Goal: Task Accomplishment & Management: Complete application form

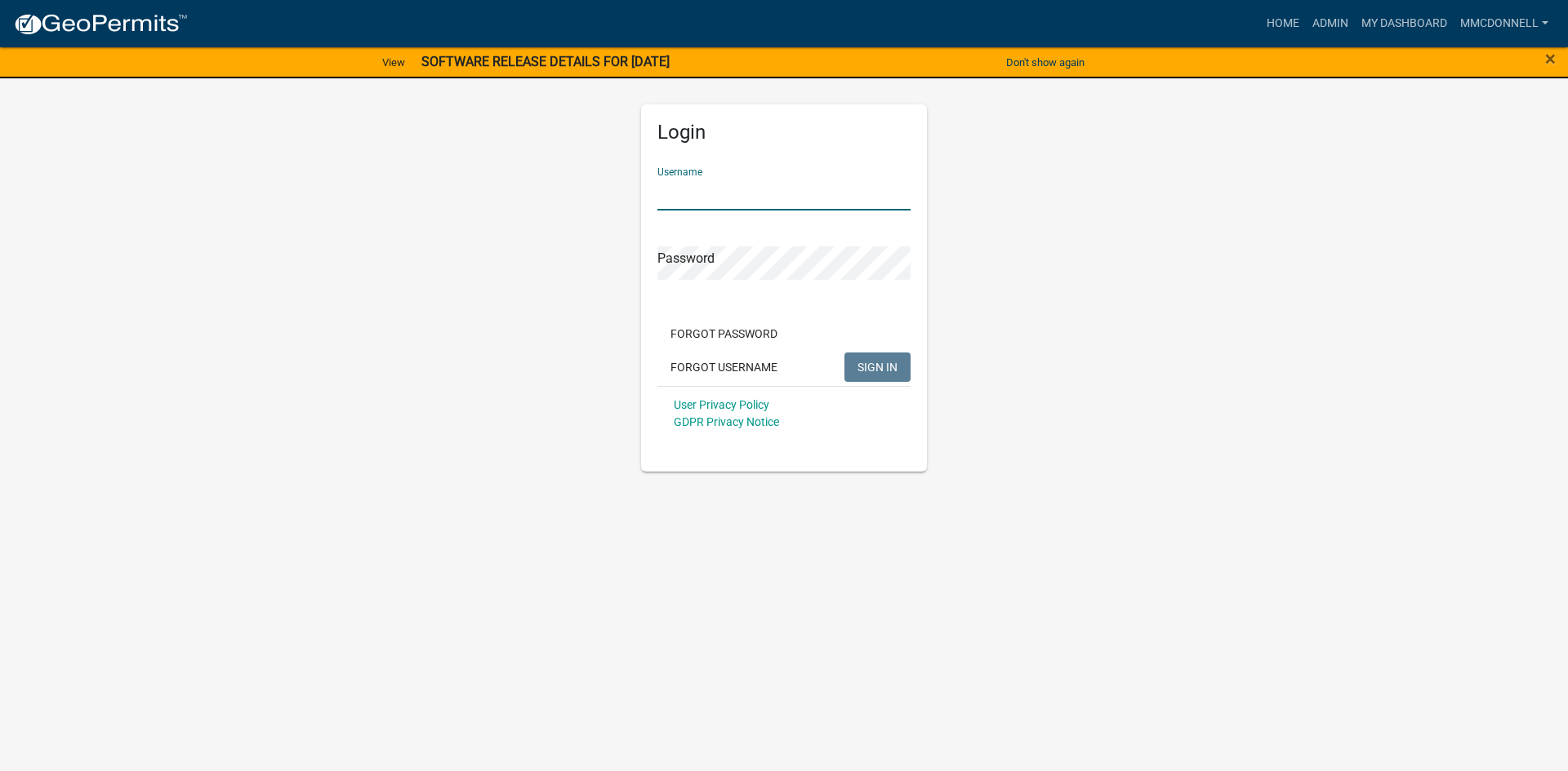
type input "mmcdonnell"
click at [844, 352] on button "SIGN IN" at bounding box center [877, 367] width 66 height 29
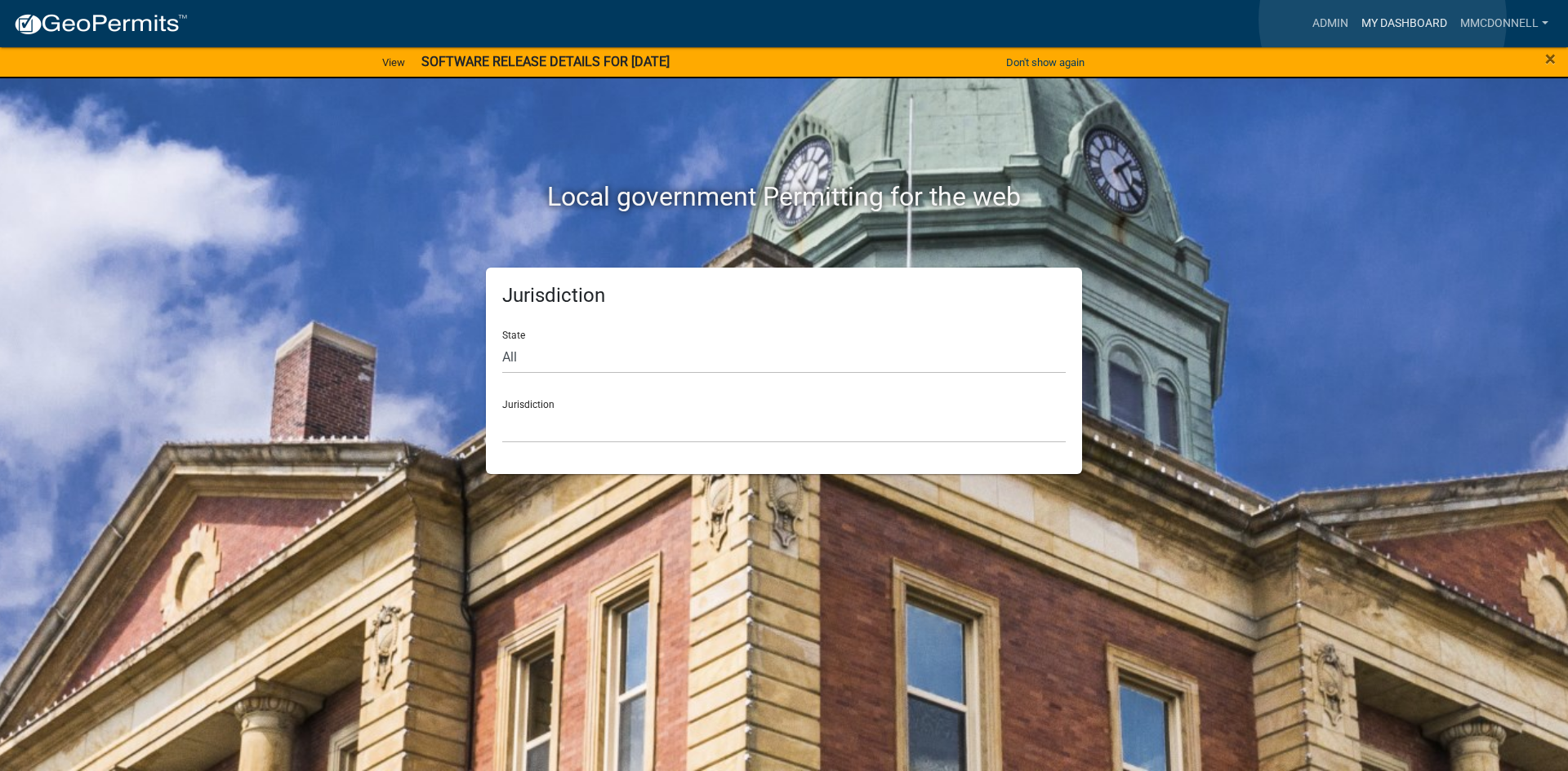
click at [1382, 20] on link "My Dashboard" at bounding box center [1404, 24] width 99 height 31
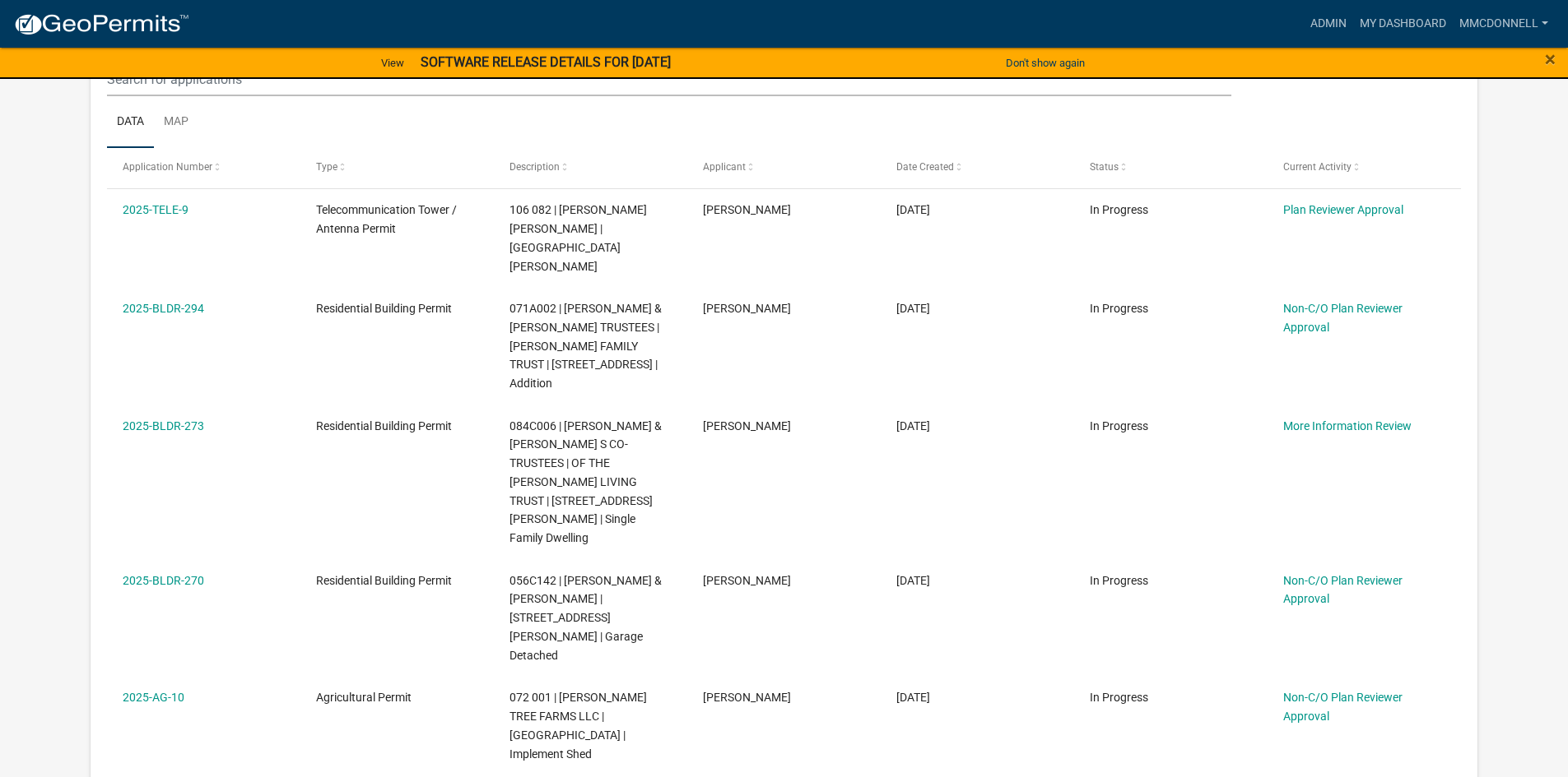
scroll to position [411, 0]
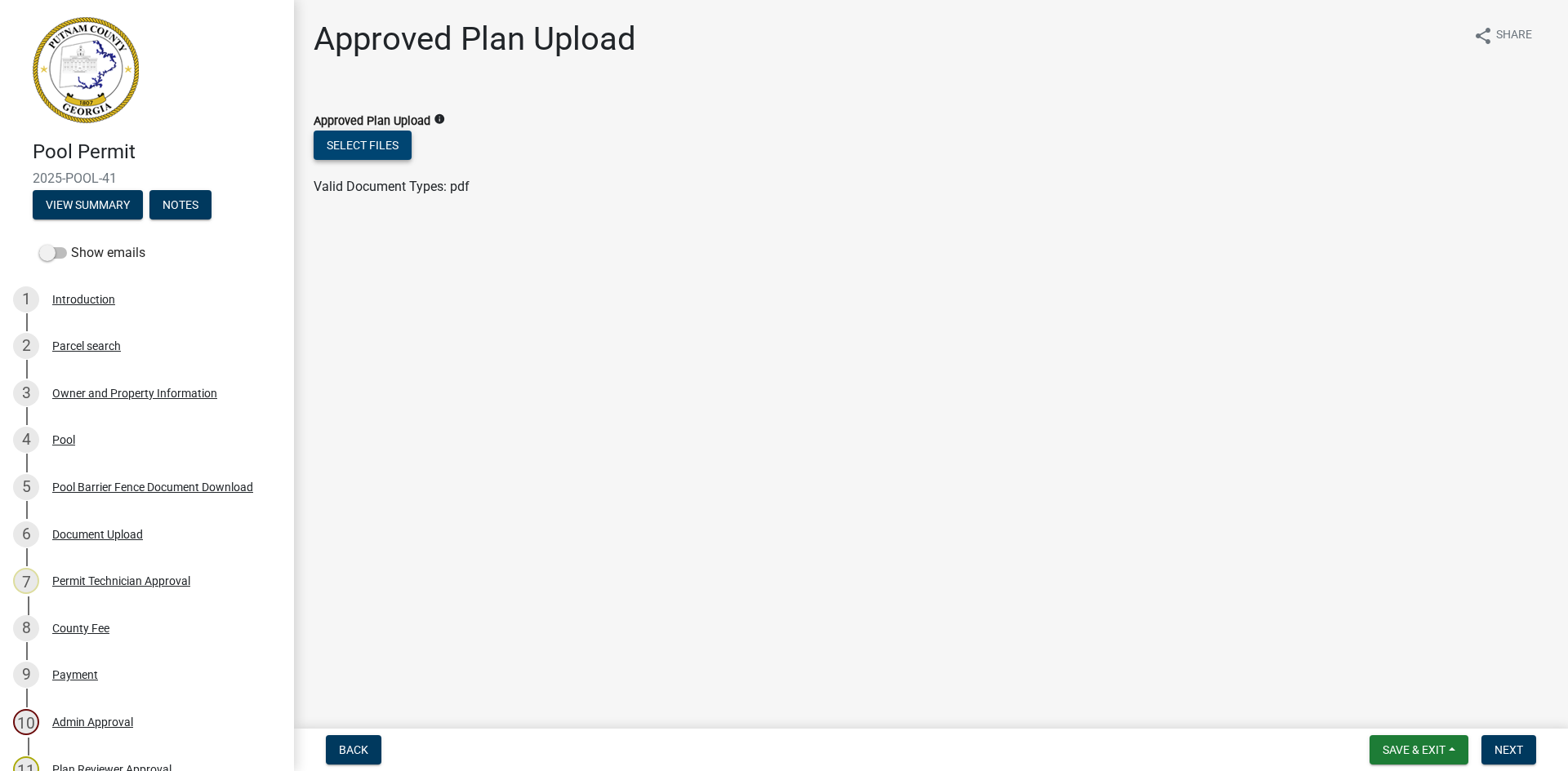
click at [390, 141] on button "Select files" at bounding box center [362, 146] width 98 height 29
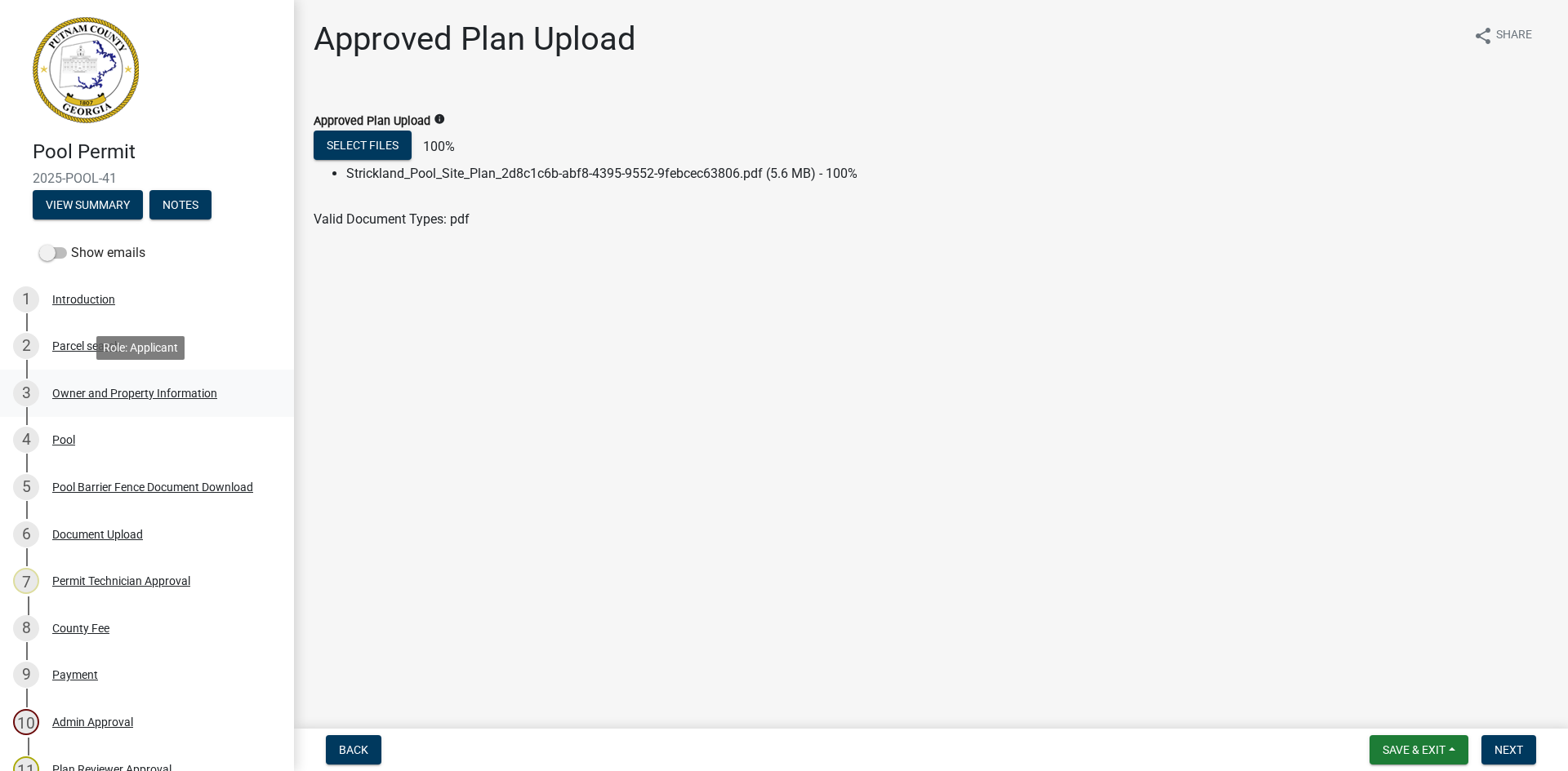
click at [87, 391] on div "Owner and Property Information" at bounding box center [135, 393] width 165 height 11
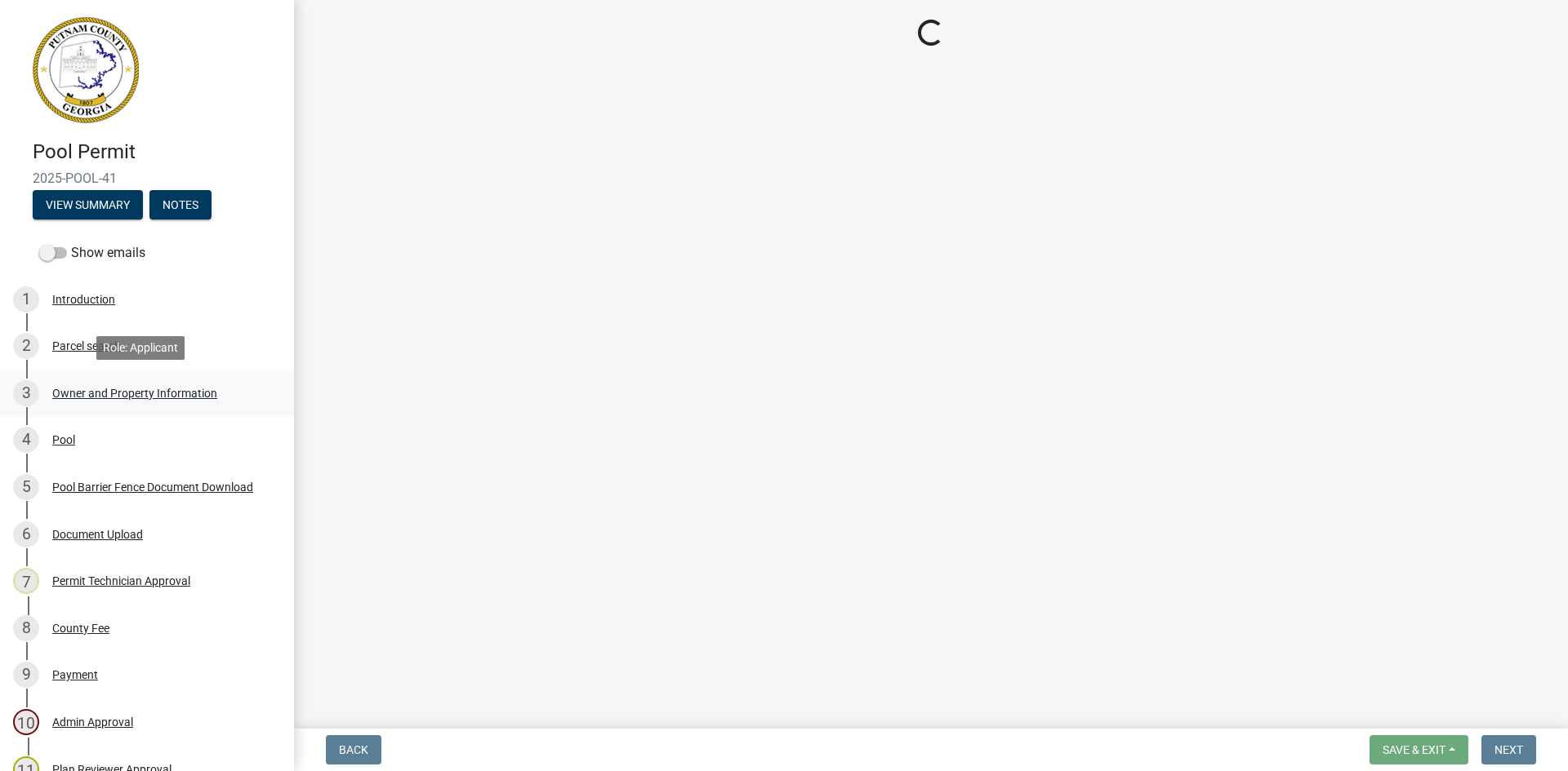
select select "34fe85c2-5f76-4343-b6bb-8ca387e0bed7"
select select "83394b22-4a11-496c-8e5c-75ade2e72faf"
select select "ece5c1a9-df30-4702-9587-5deee23533b7"
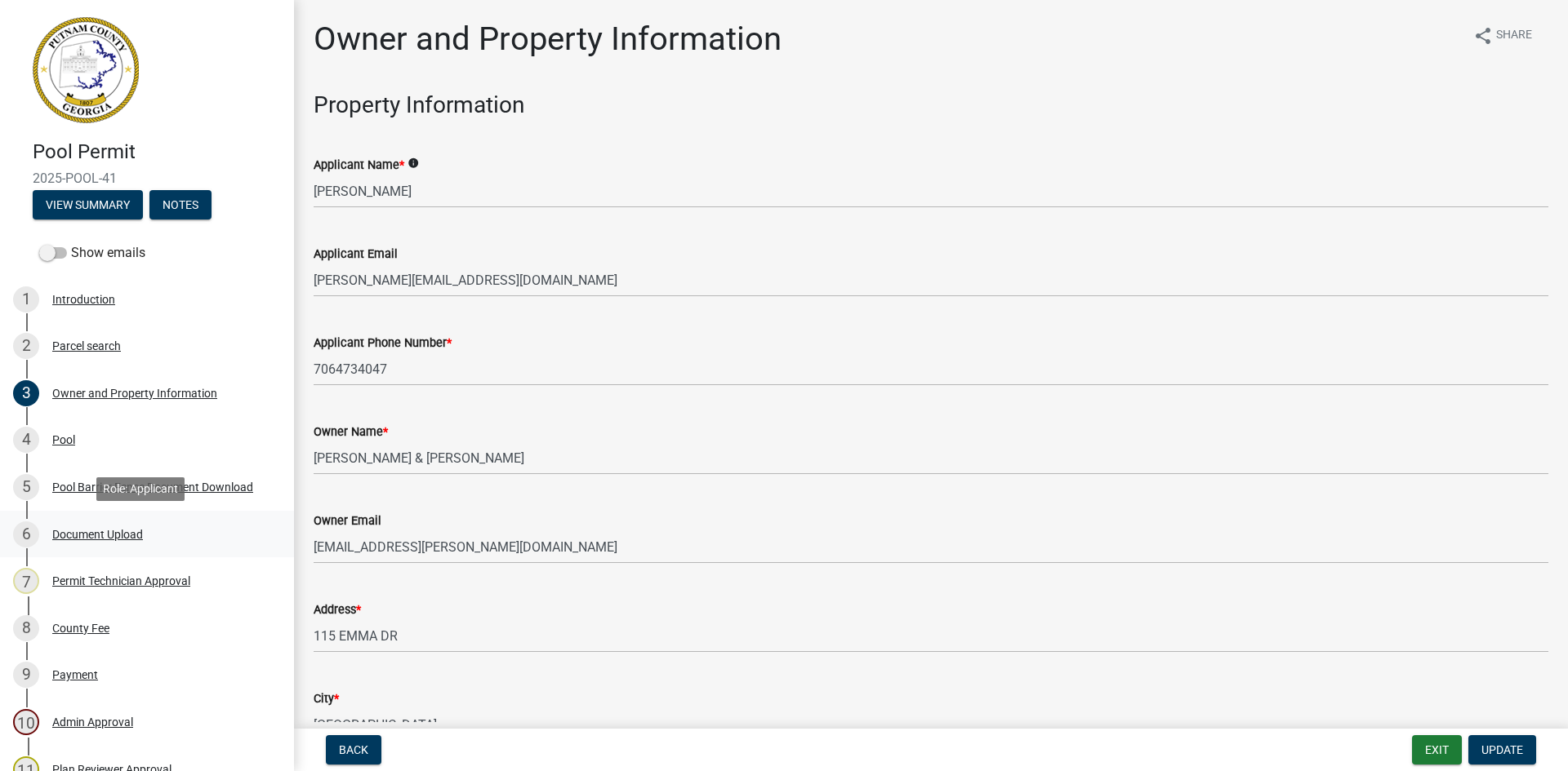
click at [110, 534] on div "Document Upload" at bounding box center [97, 535] width 91 height 11
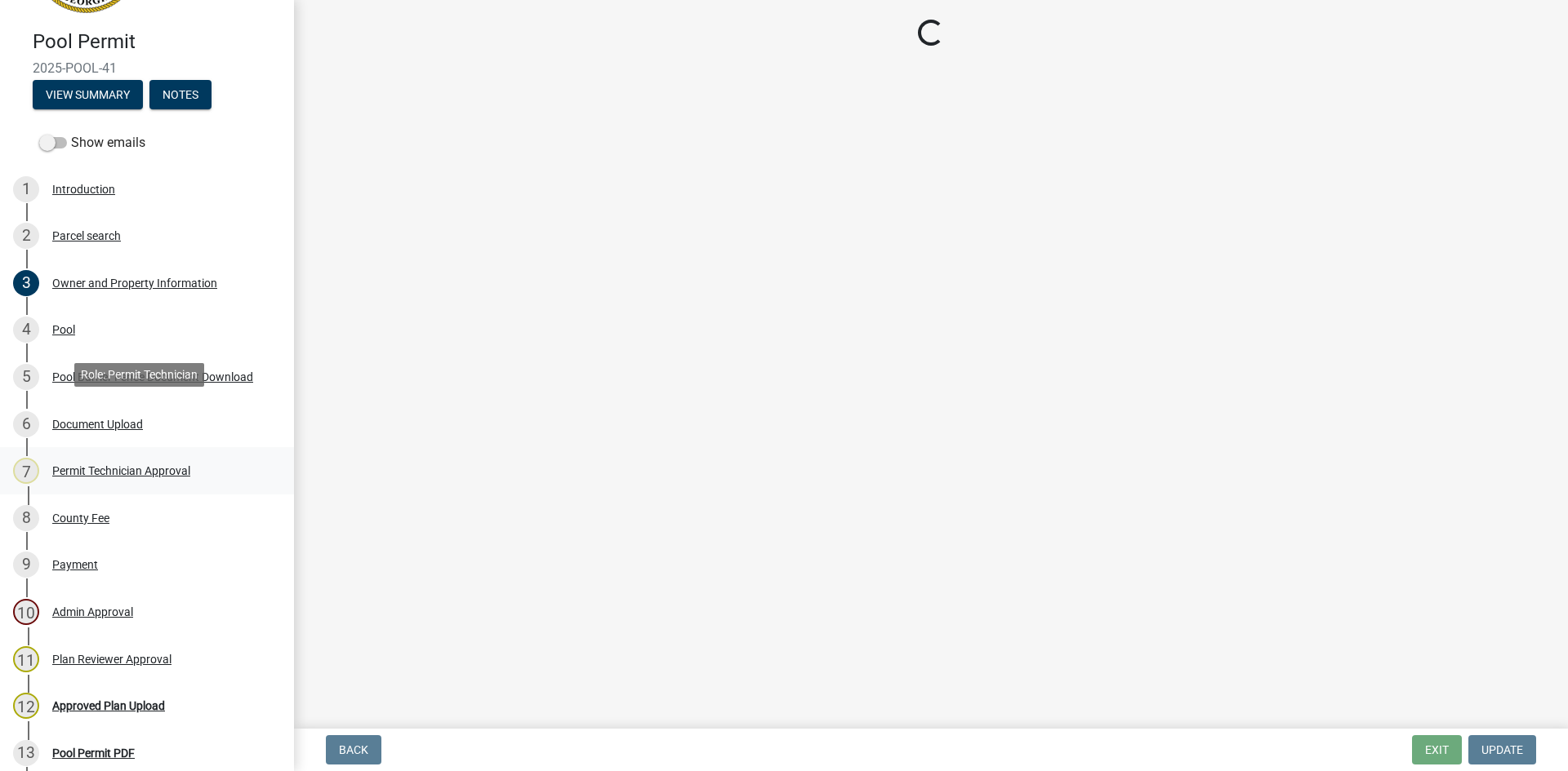
scroll to position [164, 0]
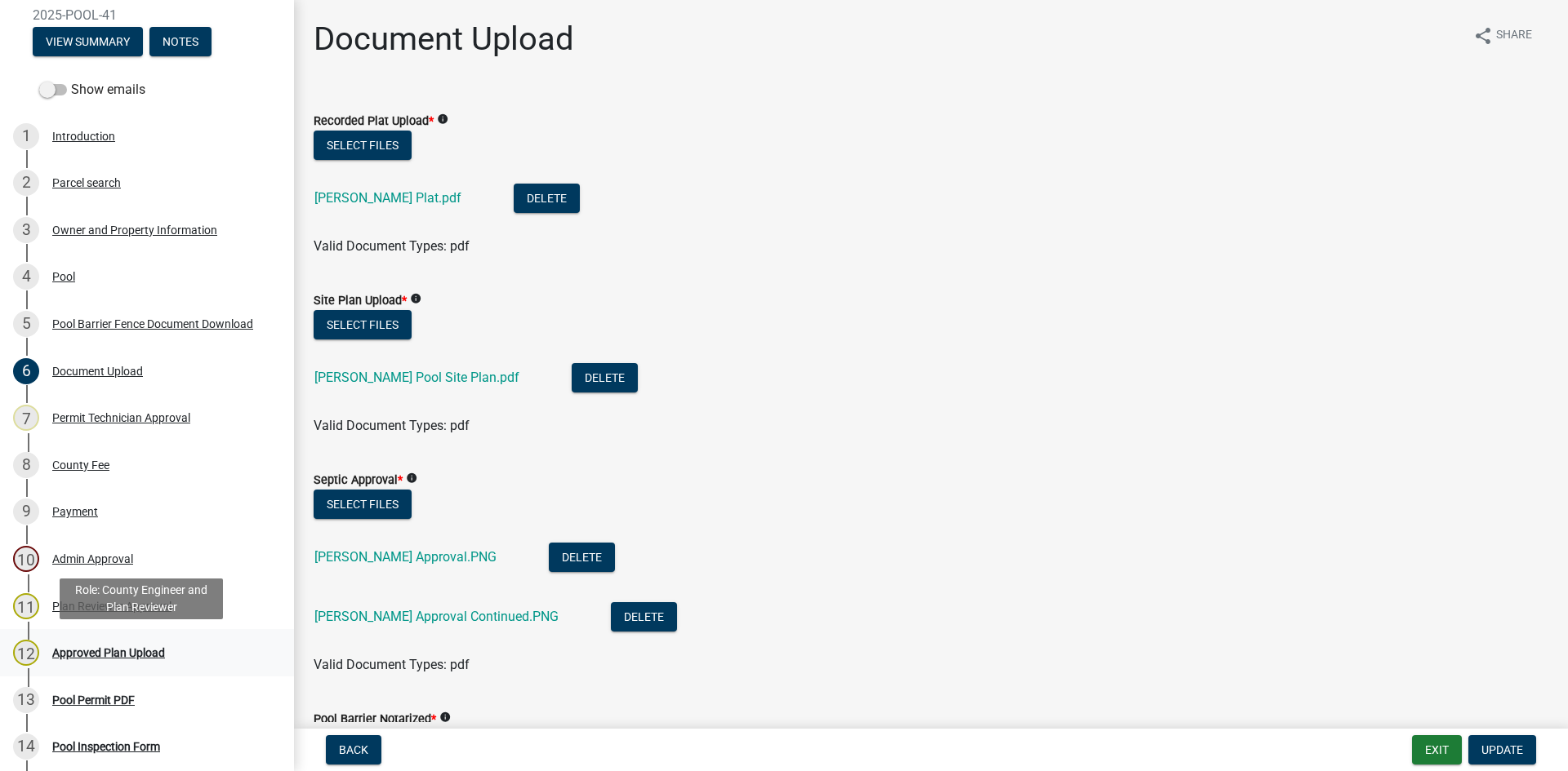
click at [110, 648] on div "Approved Plan Upload" at bounding box center [109, 653] width 113 height 11
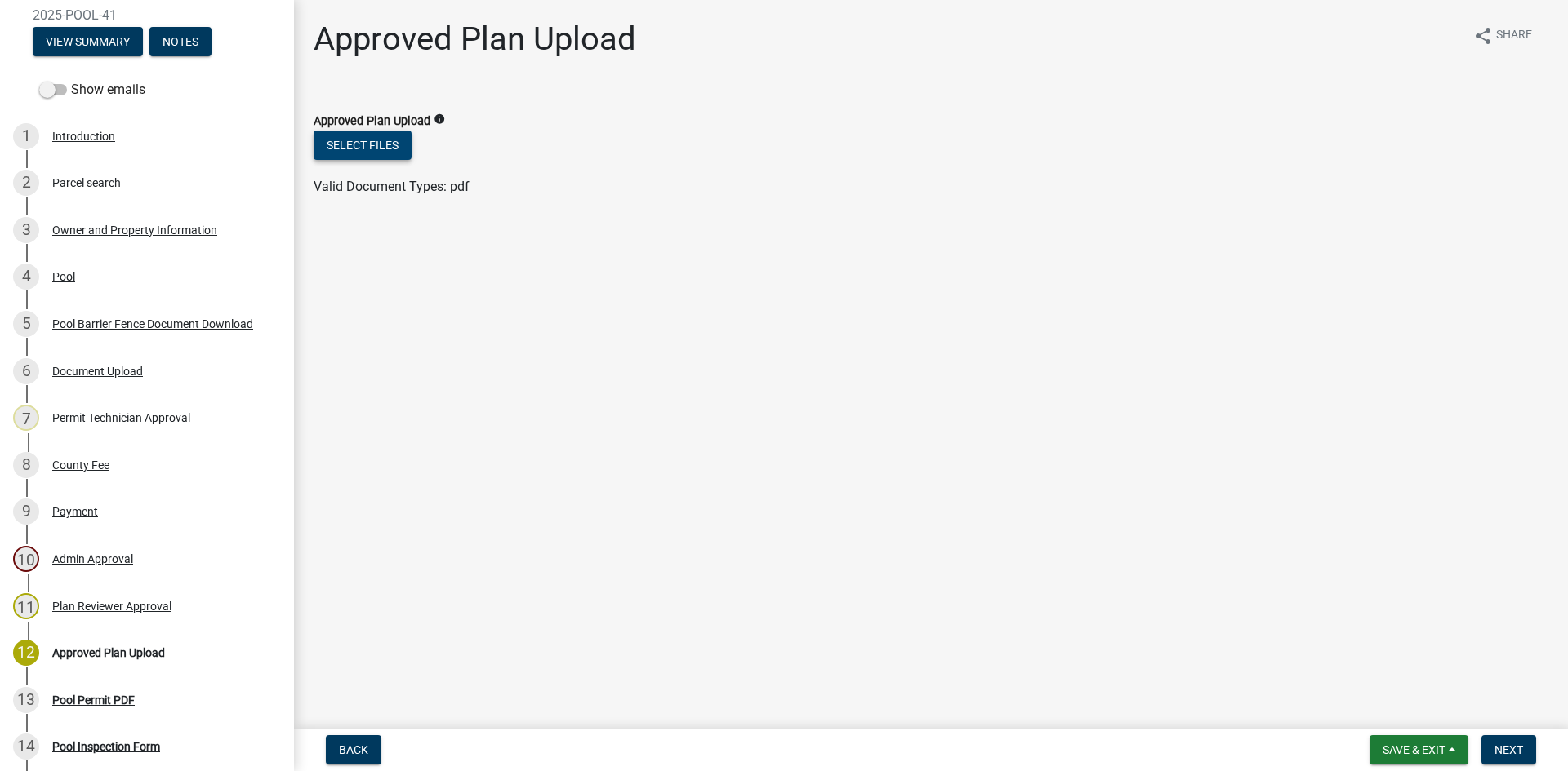
click at [371, 146] on button "Select files" at bounding box center [362, 146] width 98 height 29
click at [967, 391] on main "Approved Plan Upload share Share Approved Plan Upload info Select files 100% St…" at bounding box center [930, 361] width 1274 height 722
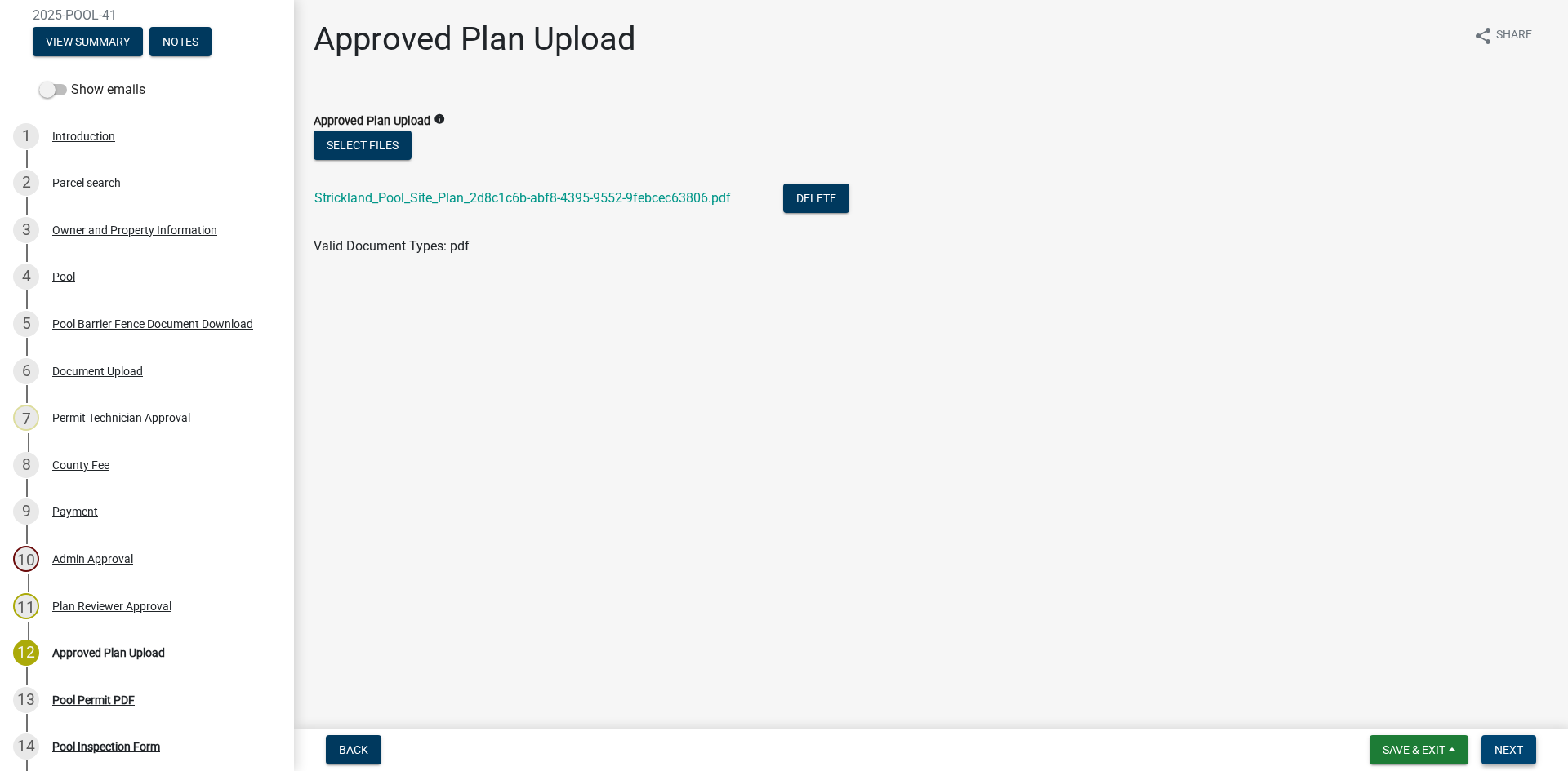
click at [1503, 752] on span "Next" at bounding box center [1508, 750] width 29 height 13
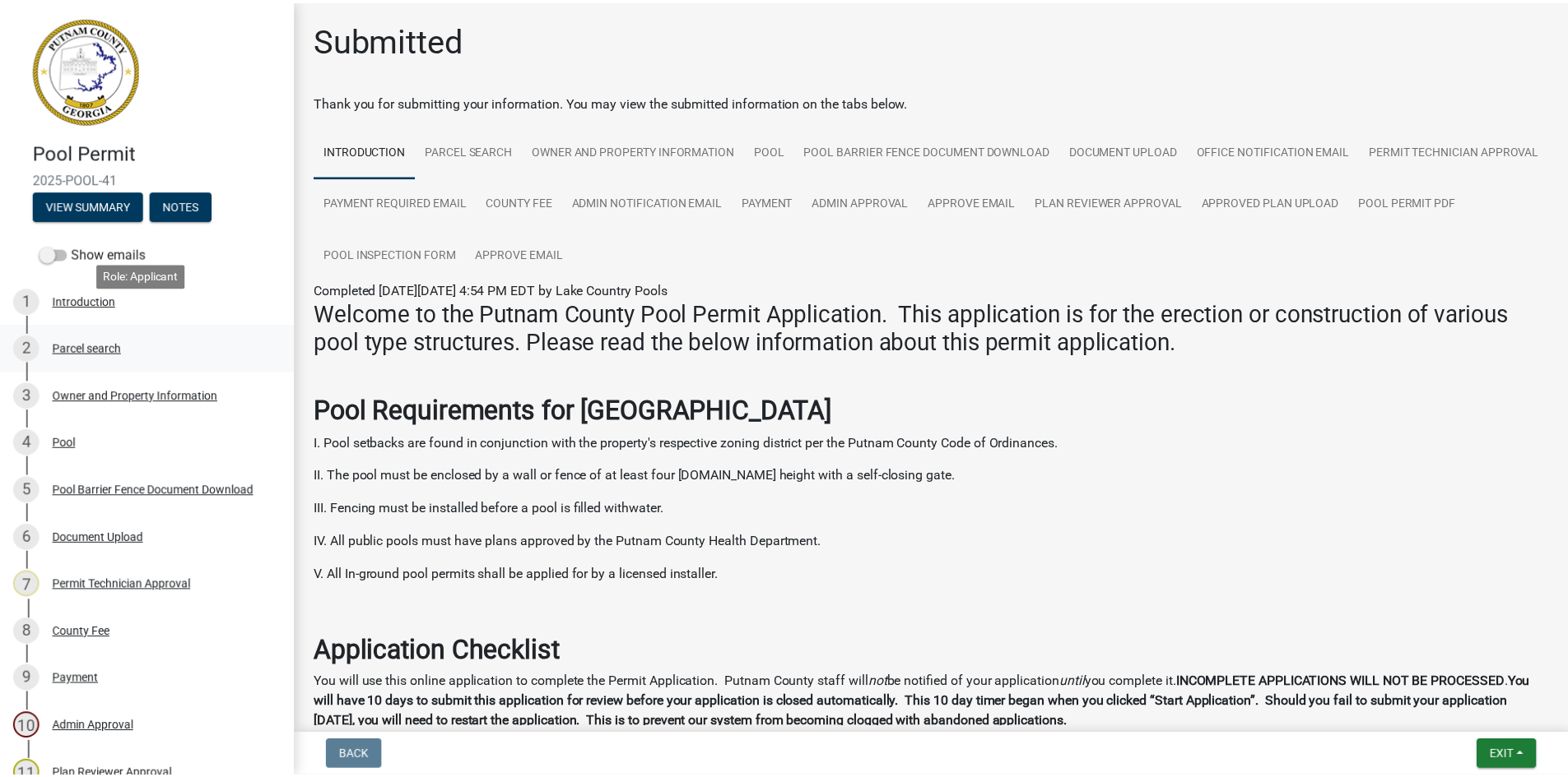
scroll to position [0, 0]
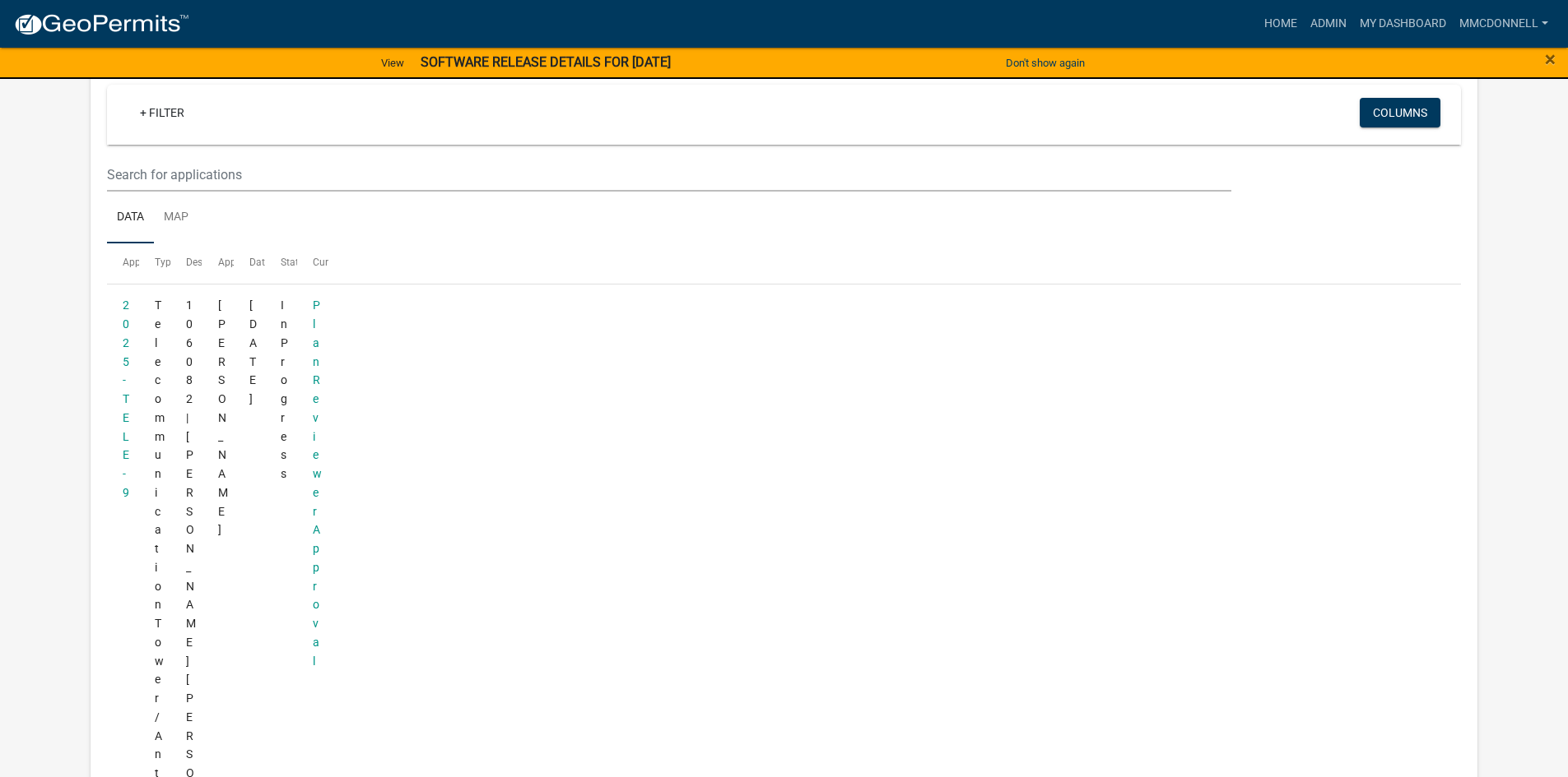
scroll to position [310, 0]
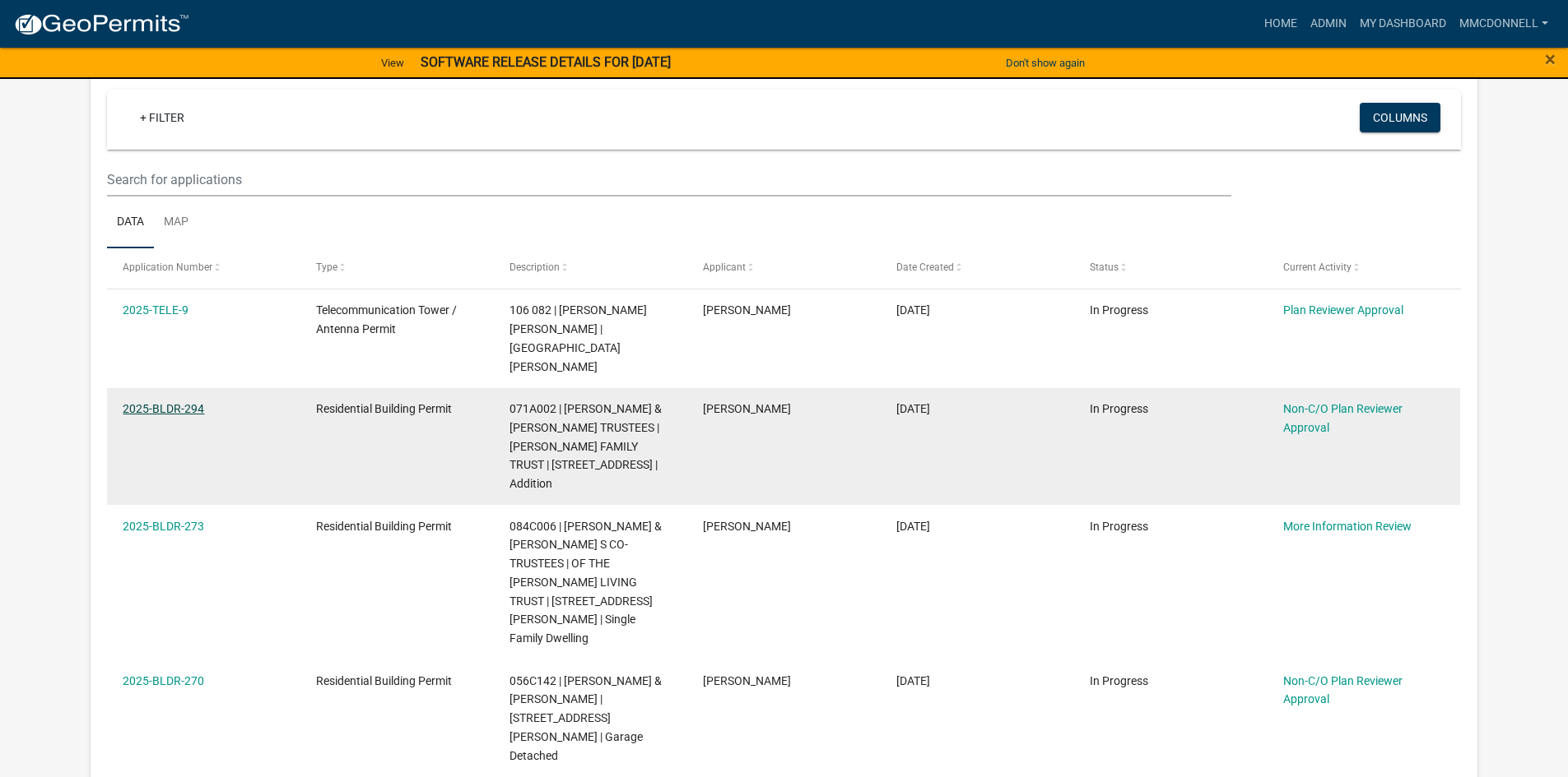
click at [152, 402] on link "2025-BLDR-294" at bounding box center [163, 409] width 82 height 13
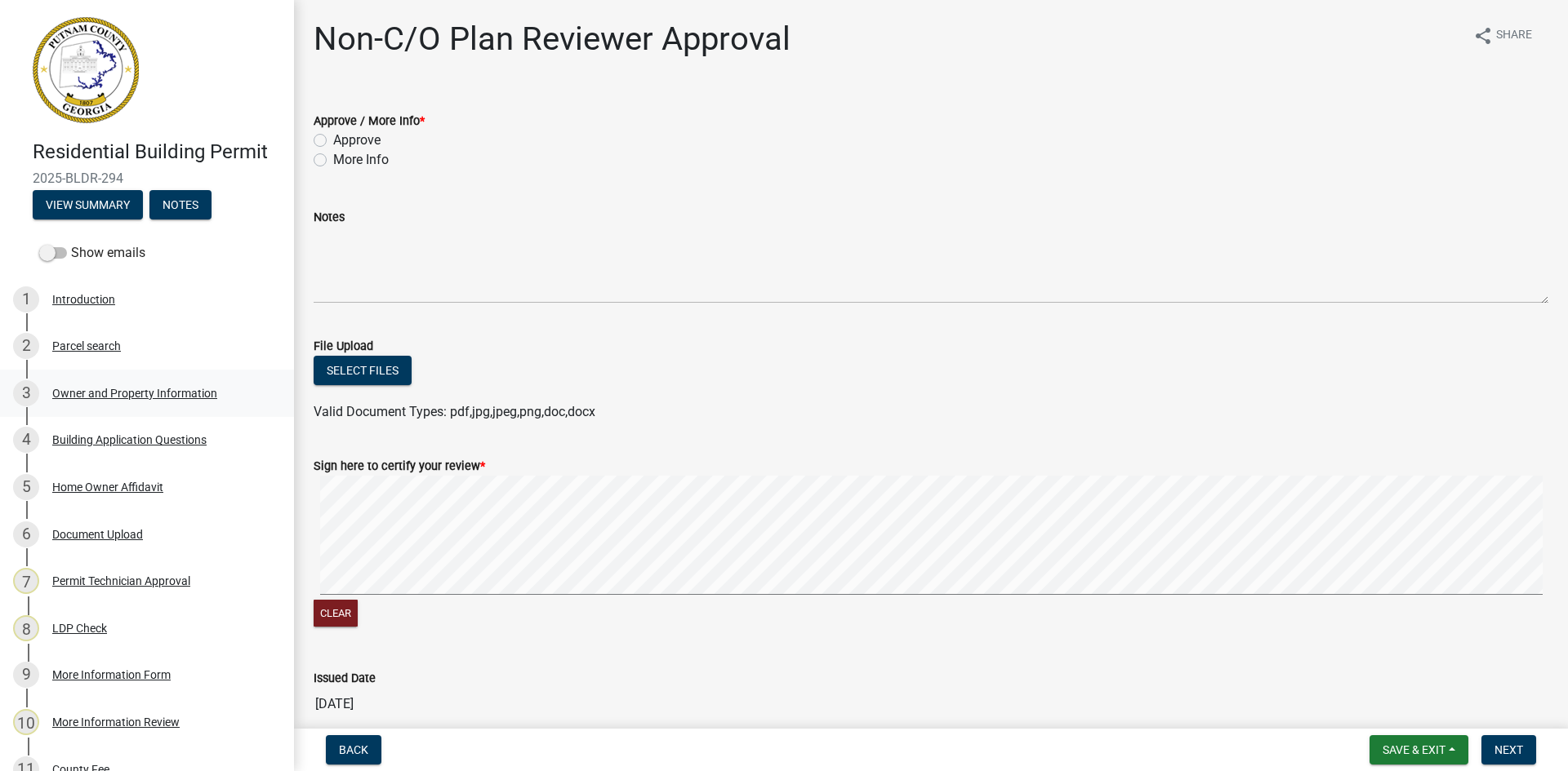
click at [112, 397] on div "Owner and Property Information" at bounding box center [135, 393] width 165 height 11
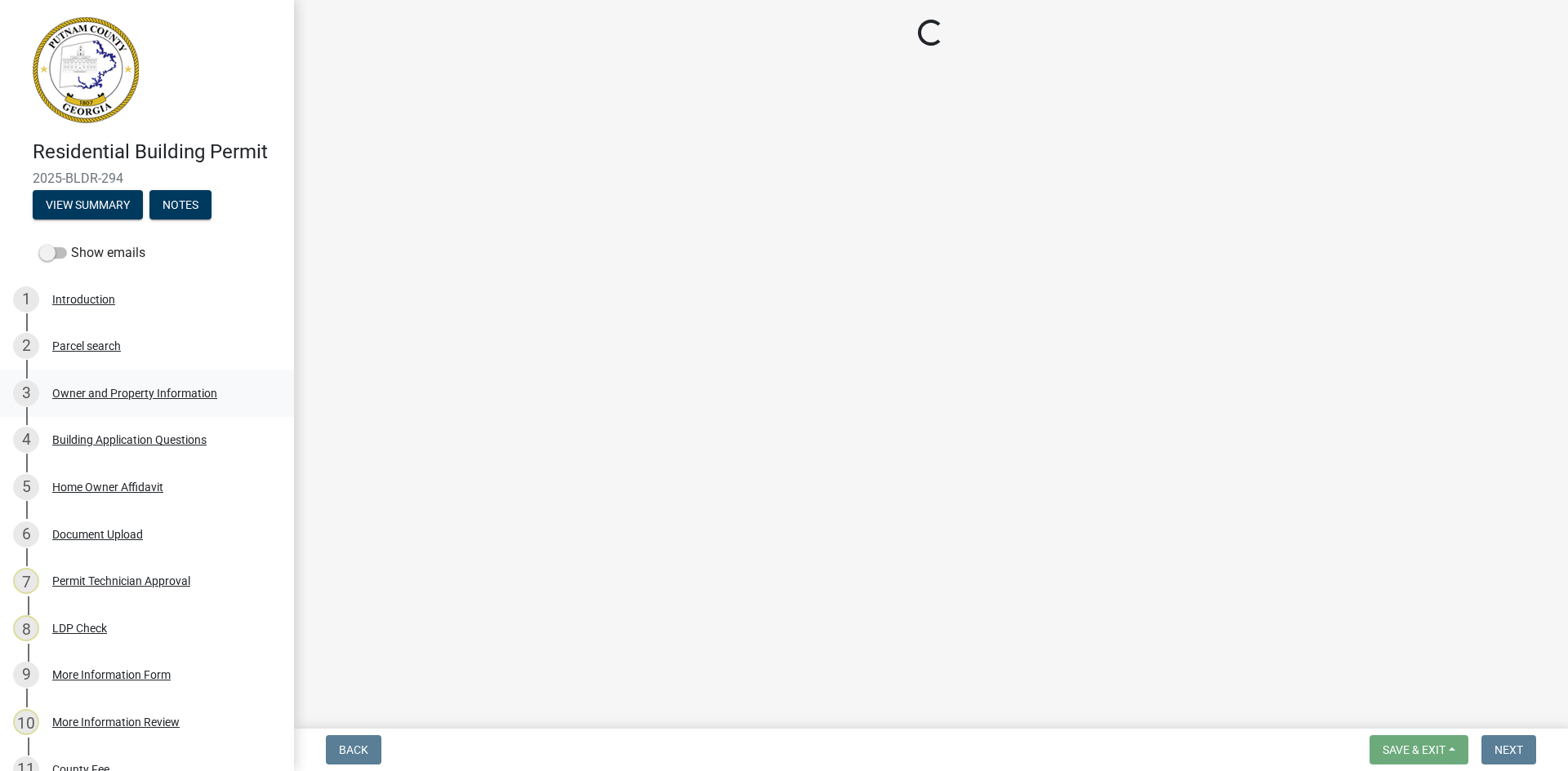
select select "a6b90f04-145f-43dc-a4e6-6d5ec8e28ec9"
select select "83394b22-4a11-496c-8e5c-75ade2e72faf"
select select "469c5908-2854-42d5-89ed-bee7fc26529e"
select select "fa9ac713-ff98-4511-b6d6-b752a2dce95a"
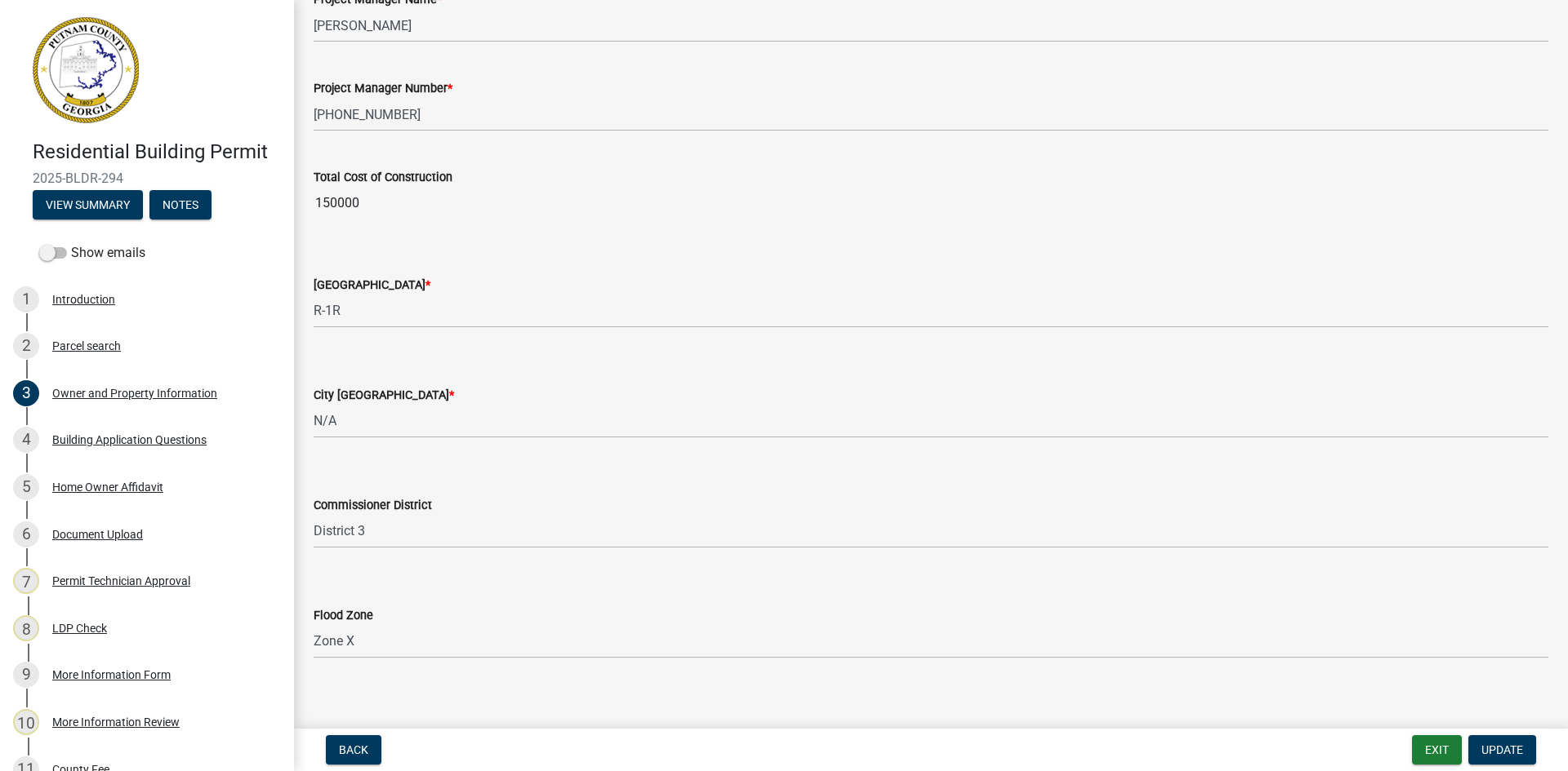
scroll to position [2642, 0]
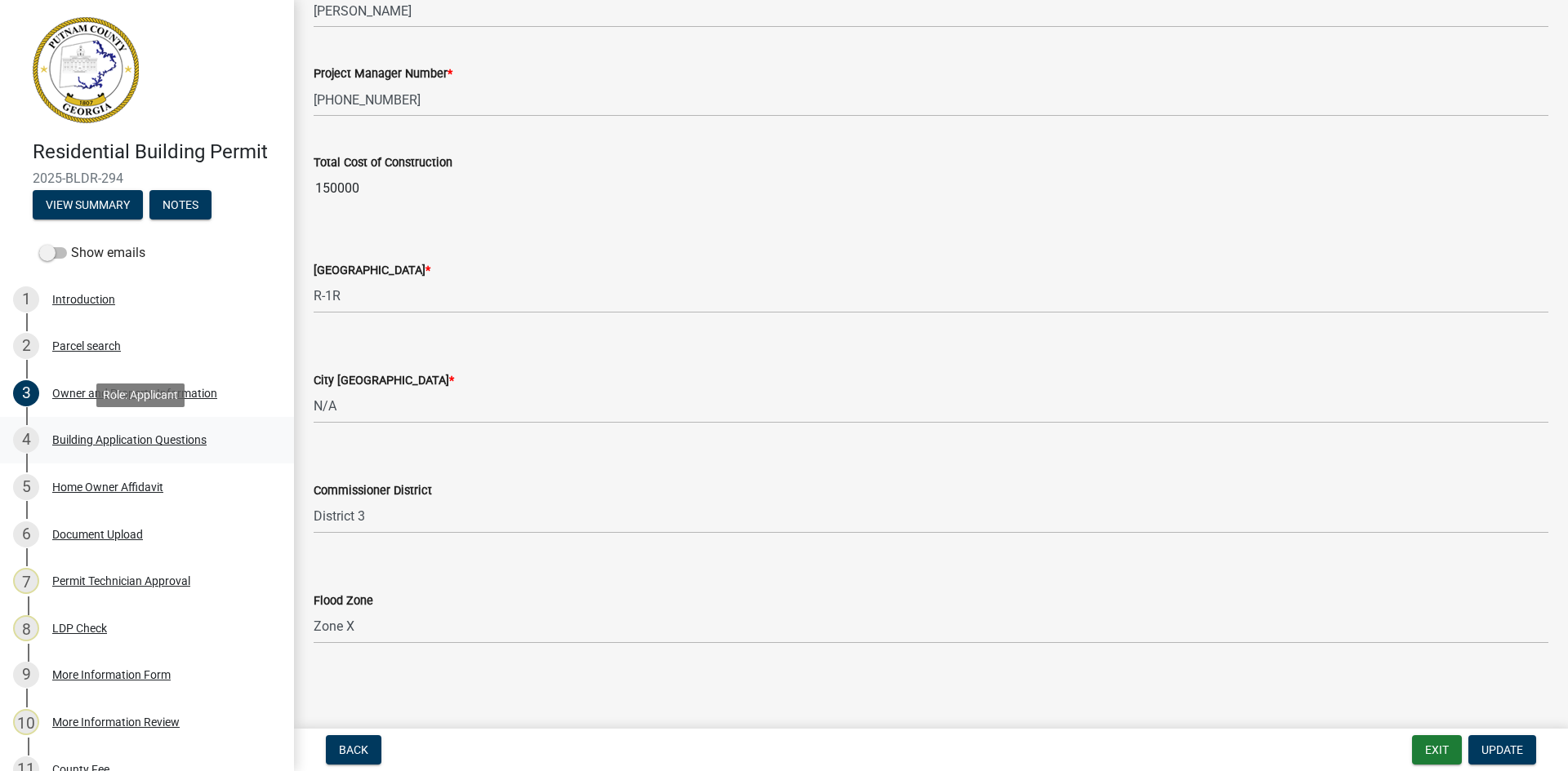
click at [161, 438] on div "Building Application Questions" at bounding box center [129, 440] width 155 height 11
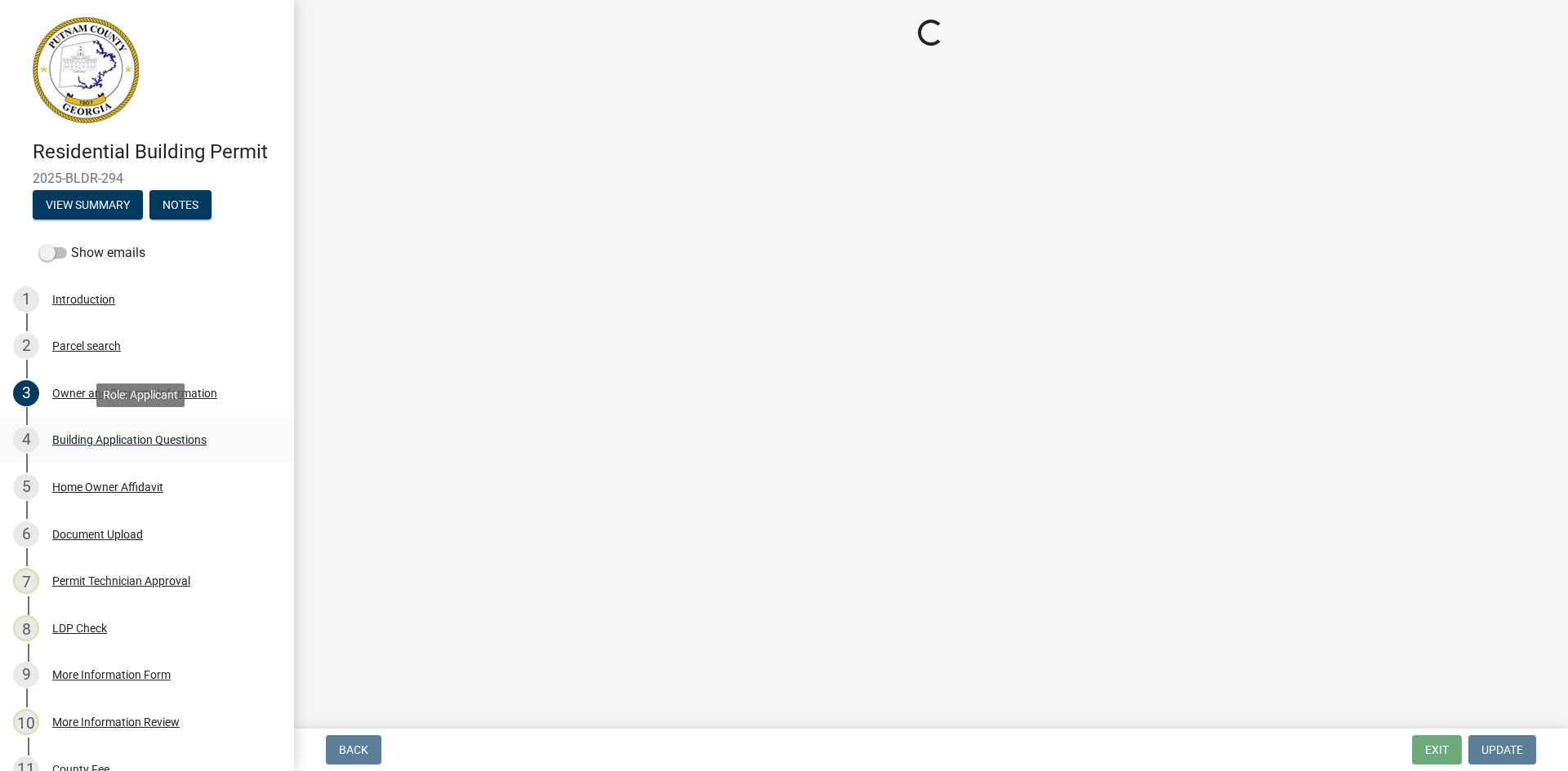
select select "ebf62bd9-0e77-42f1-a2f1-6aca02a789de"
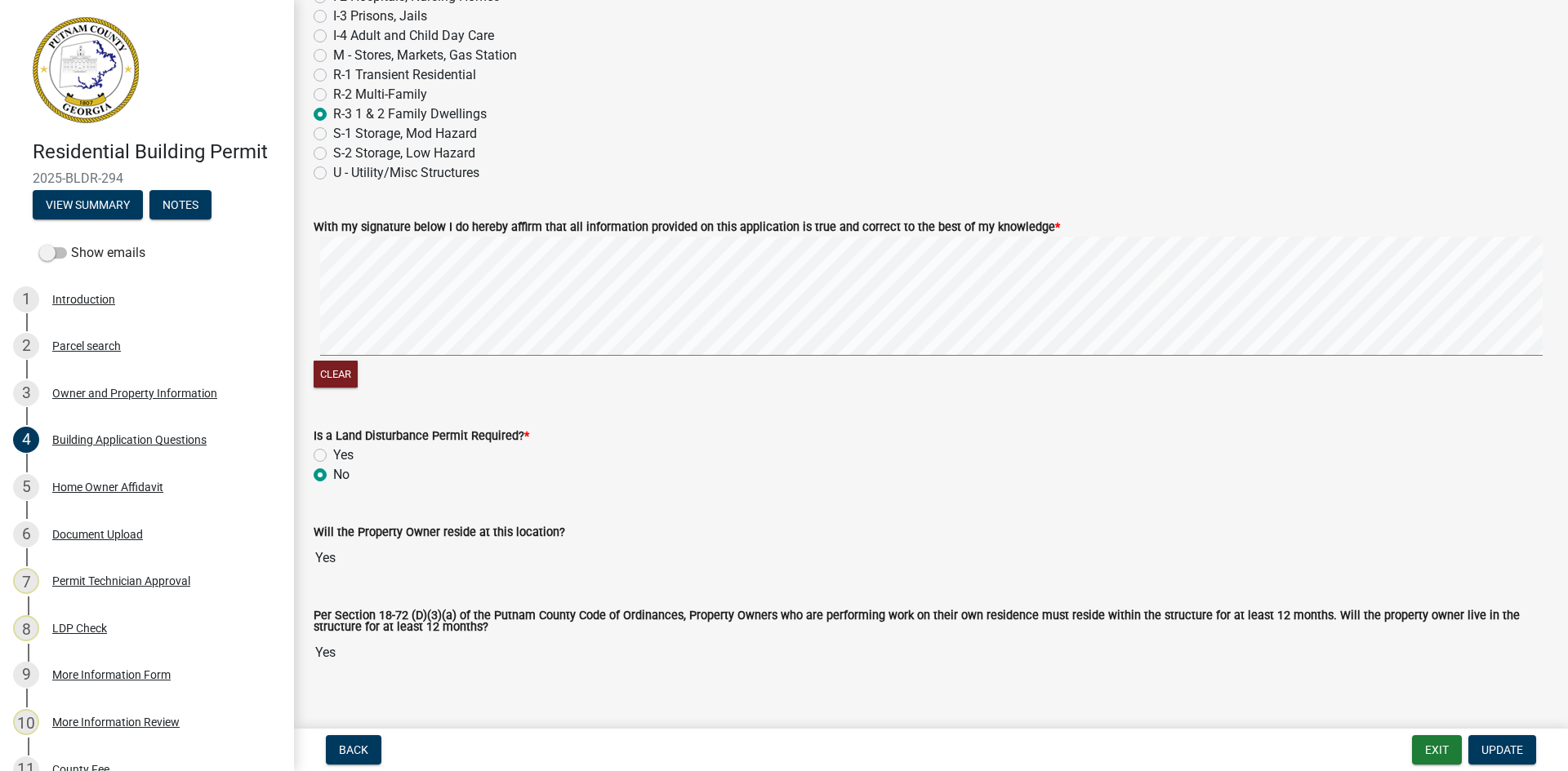
scroll to position [6525, 0]
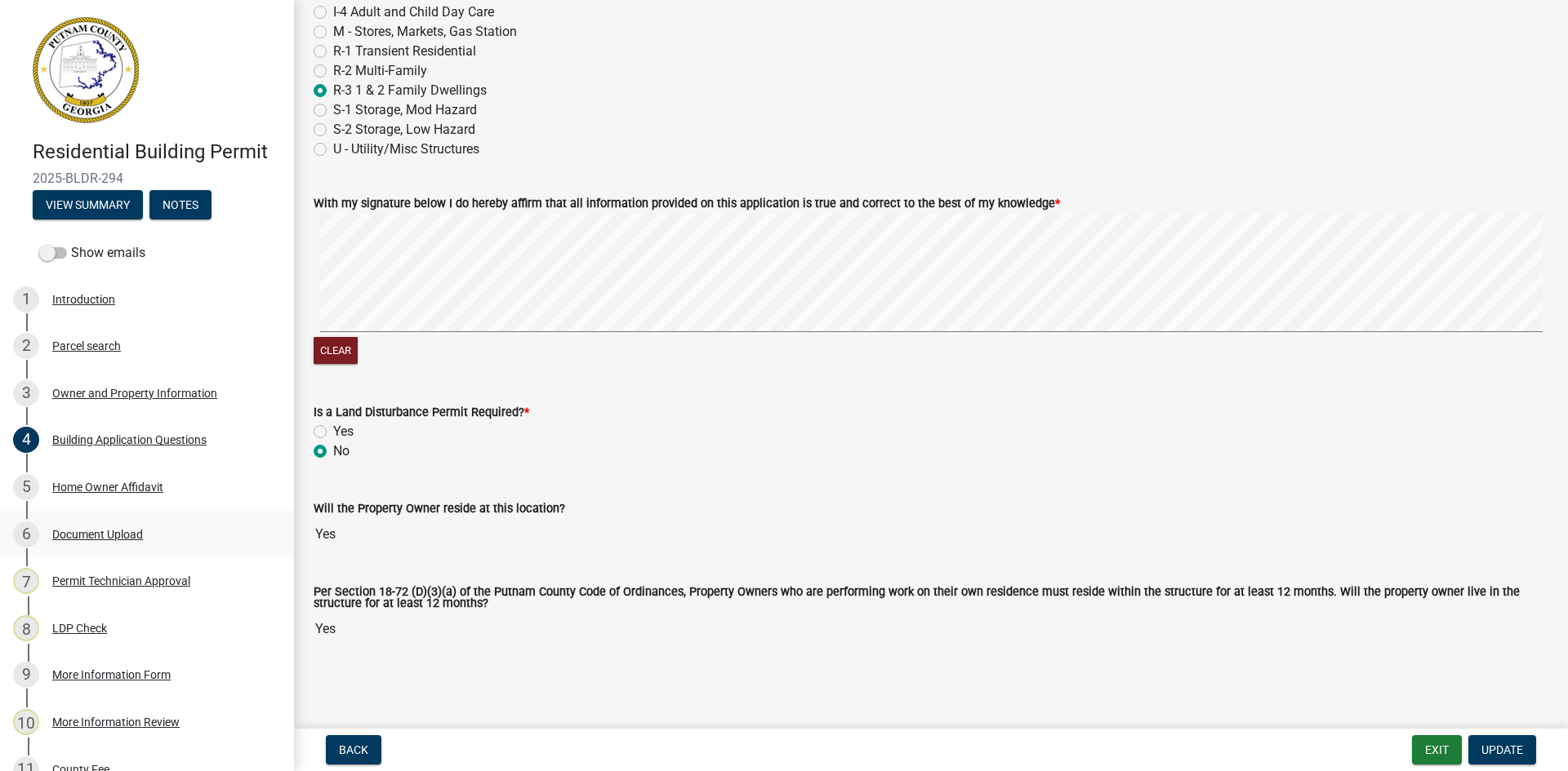
click at [92, 533] on div "Document Upload" at bounding box center [97, 535] width 91 height 11
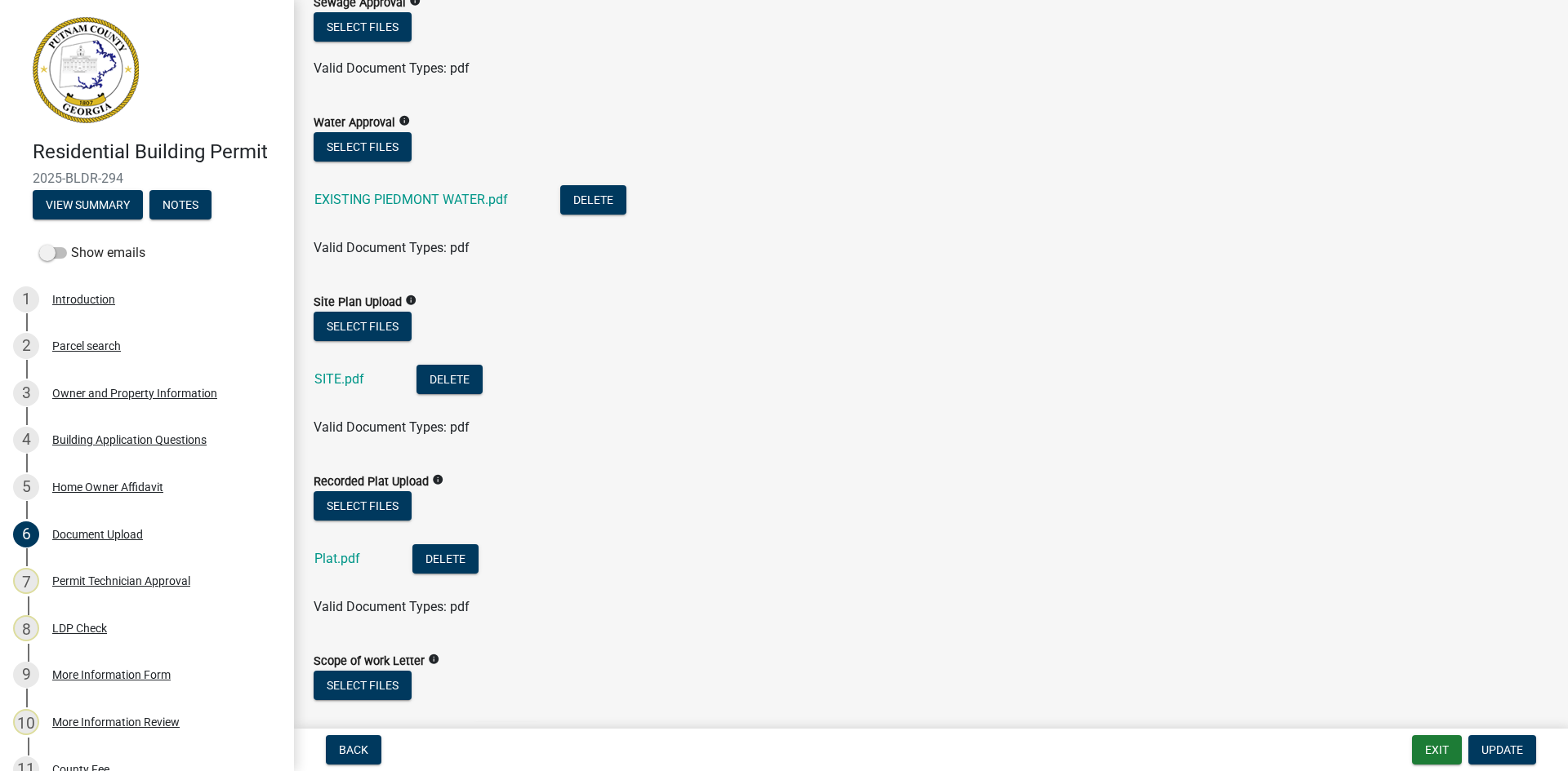
scroll to position [326, 0]
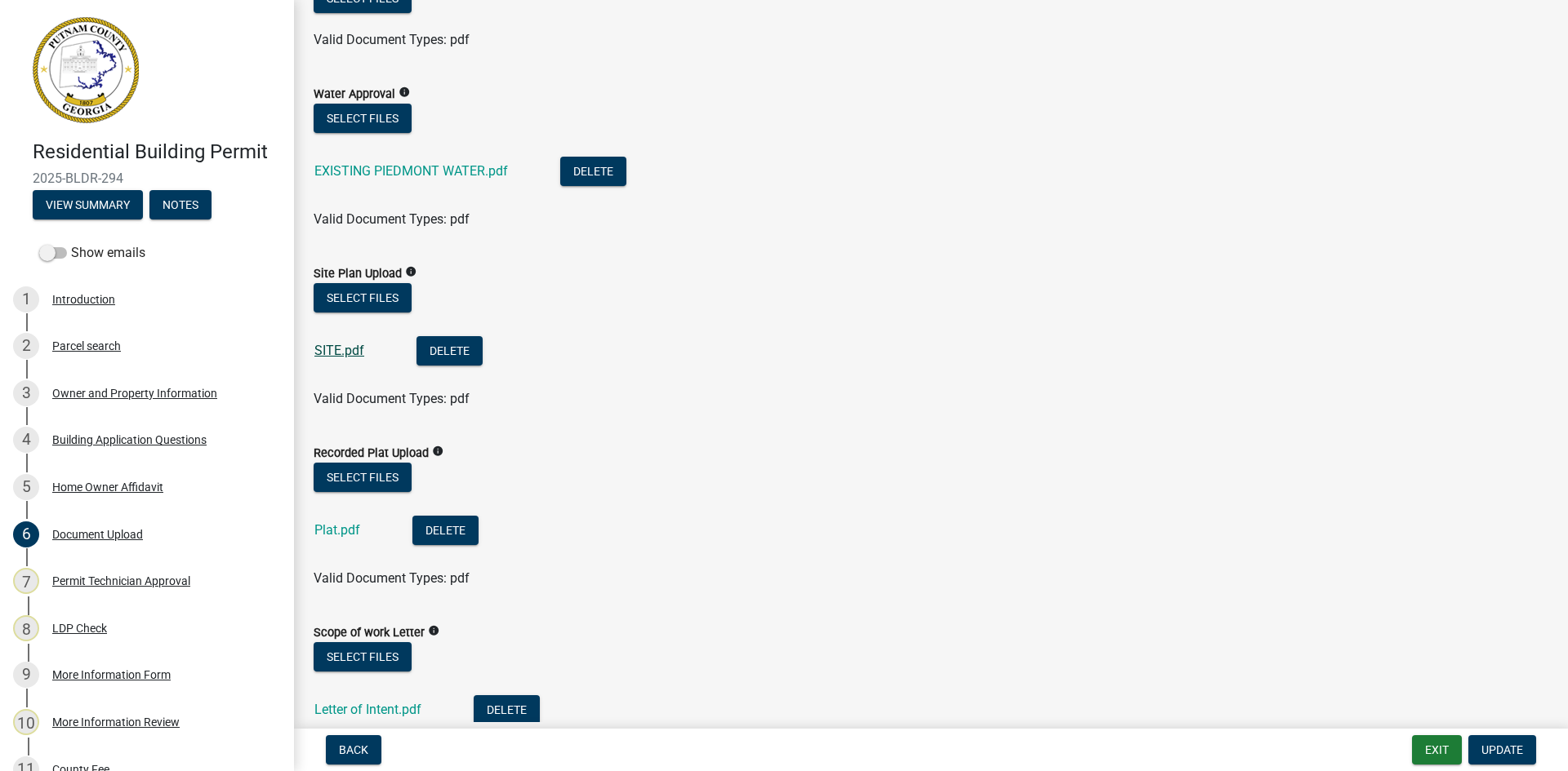
click at [327, 352] on link "SITE.pdf" at bounding box center [339, 350] width 50 height 16
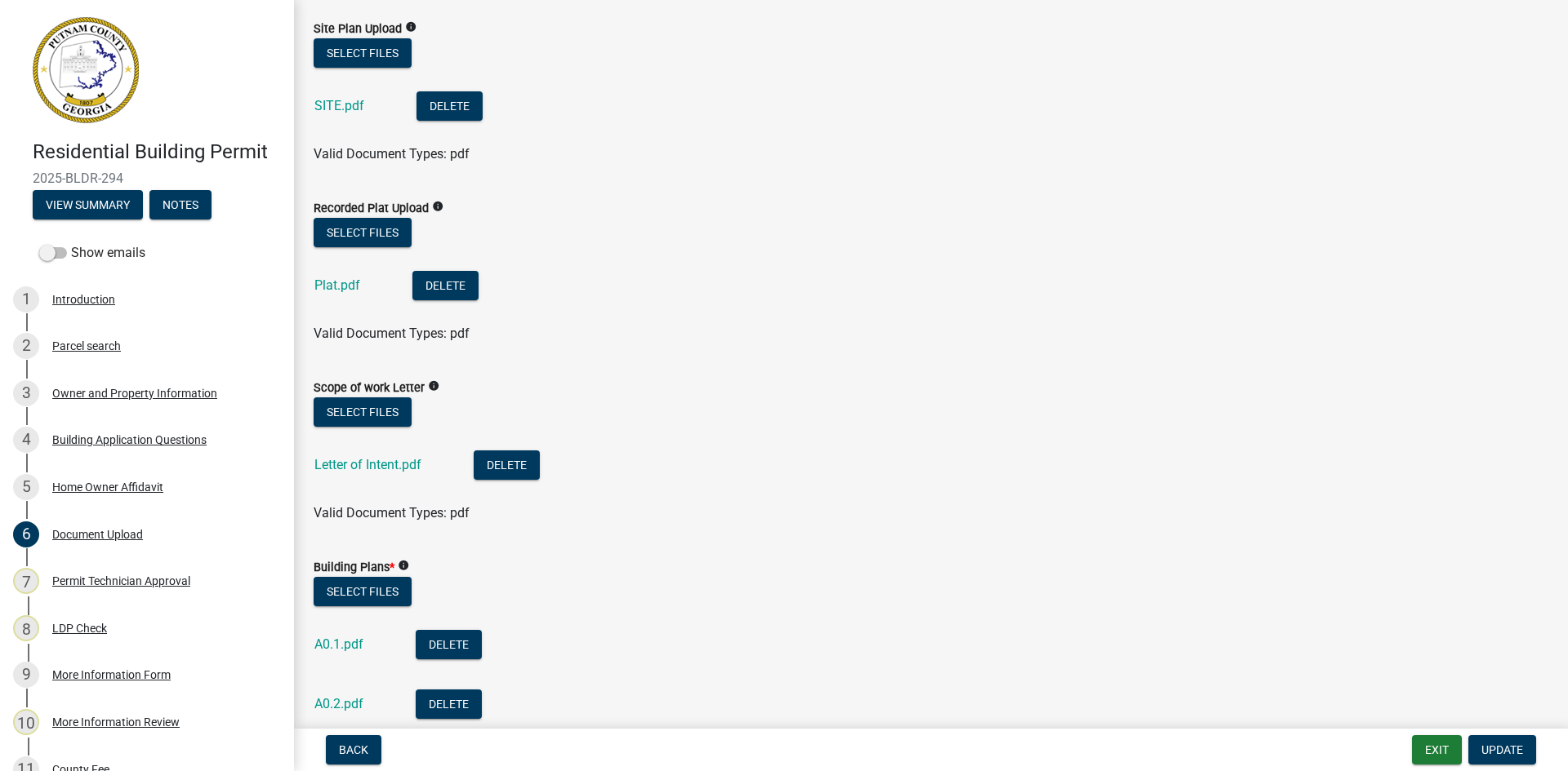
scroll to position [653, 0]
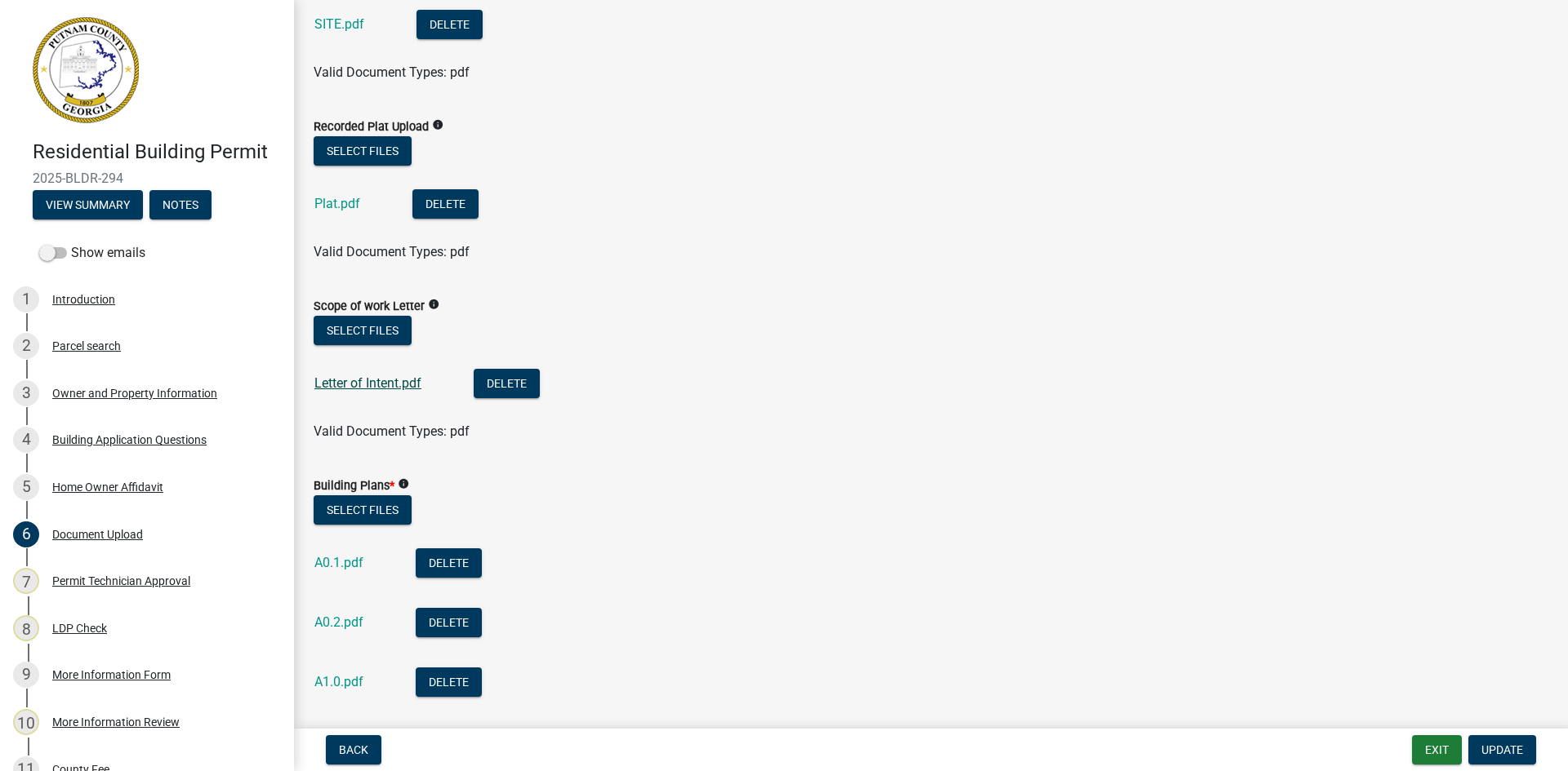
click at [349, 384] on link "Letter of Intent.pdf" at bounding box center [367, 383] width 107 height 16
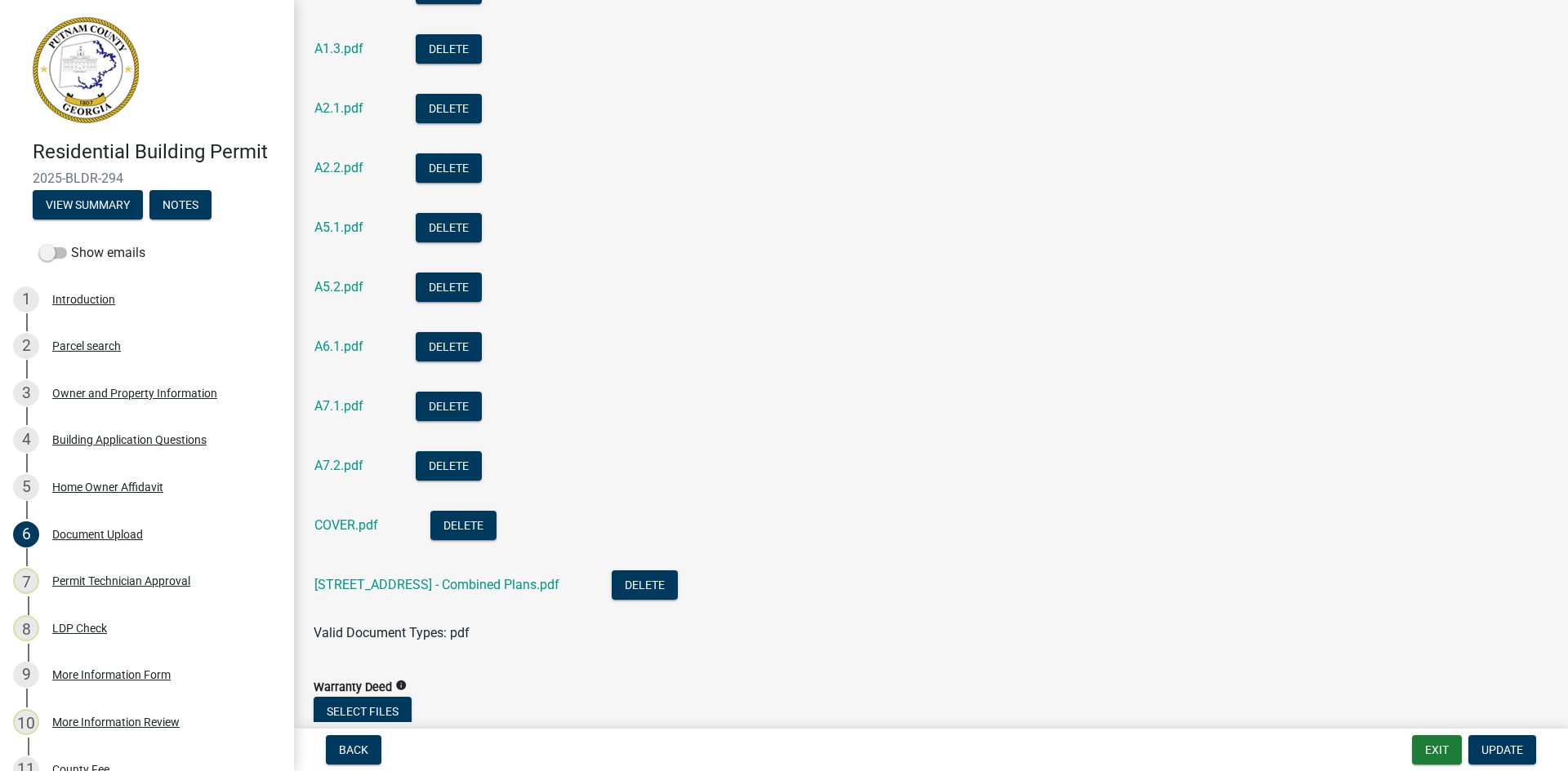
scroll to position [1469, 0]
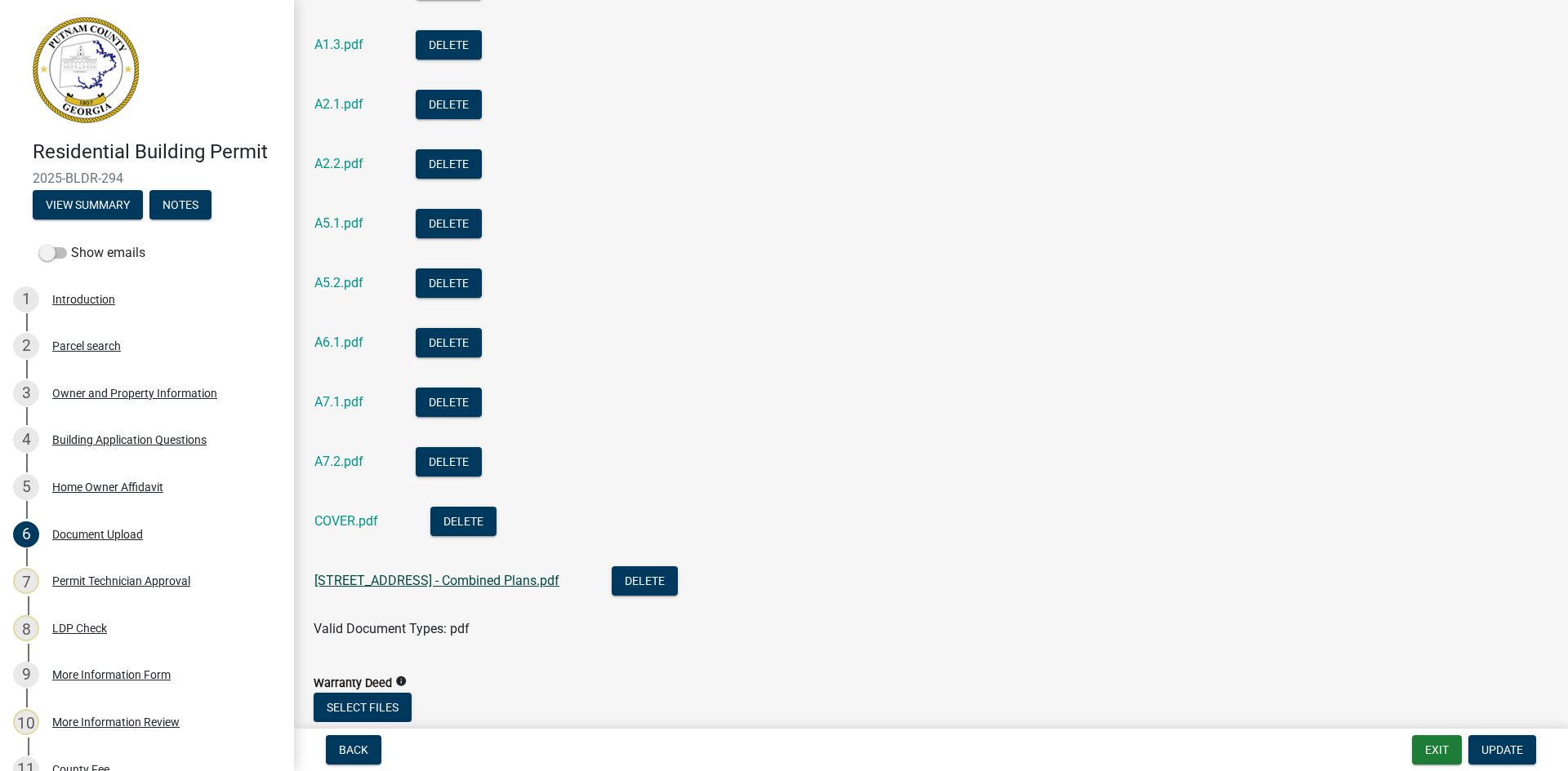
click at [456, 578] on link "[STREET_ADDRESS] - Combined Plans.pdf" at bounding box center [436, 580] width 245 height 16
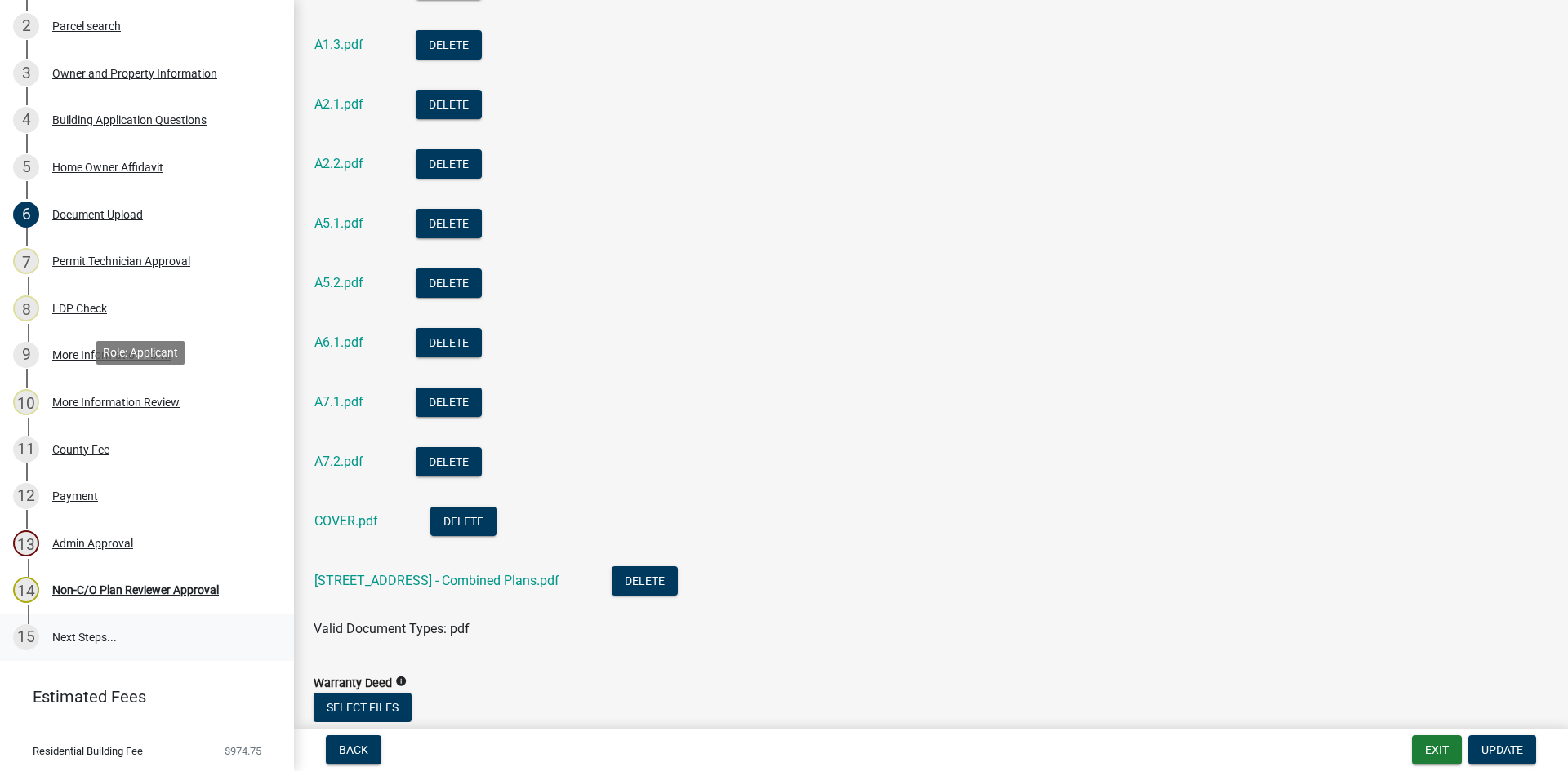
scroll to position [326, 0]
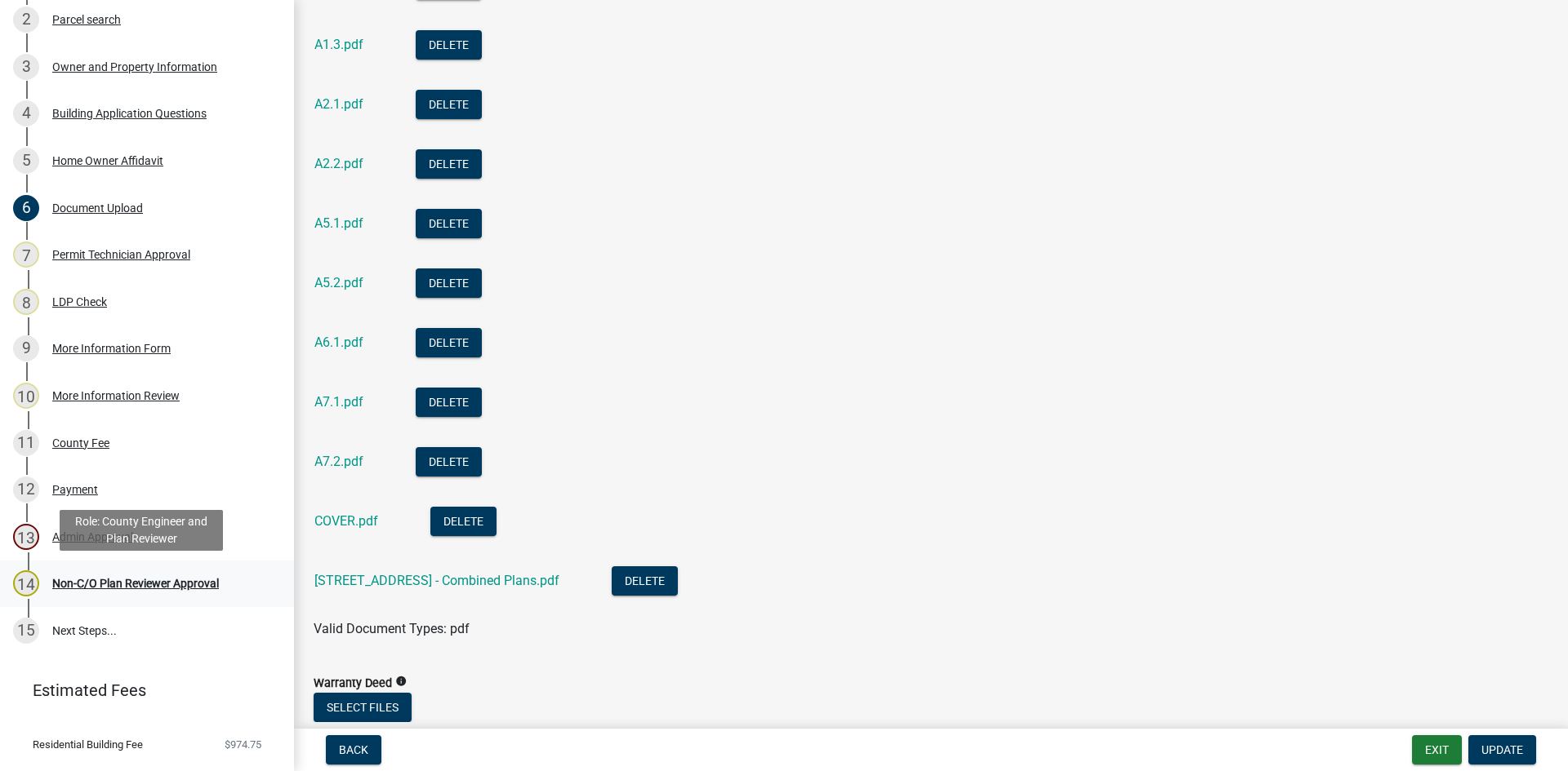
click at [108, 583] on div "Non-C/O Plan Reviewer Approval" at bounding box center [136, 584] width 167 height 11
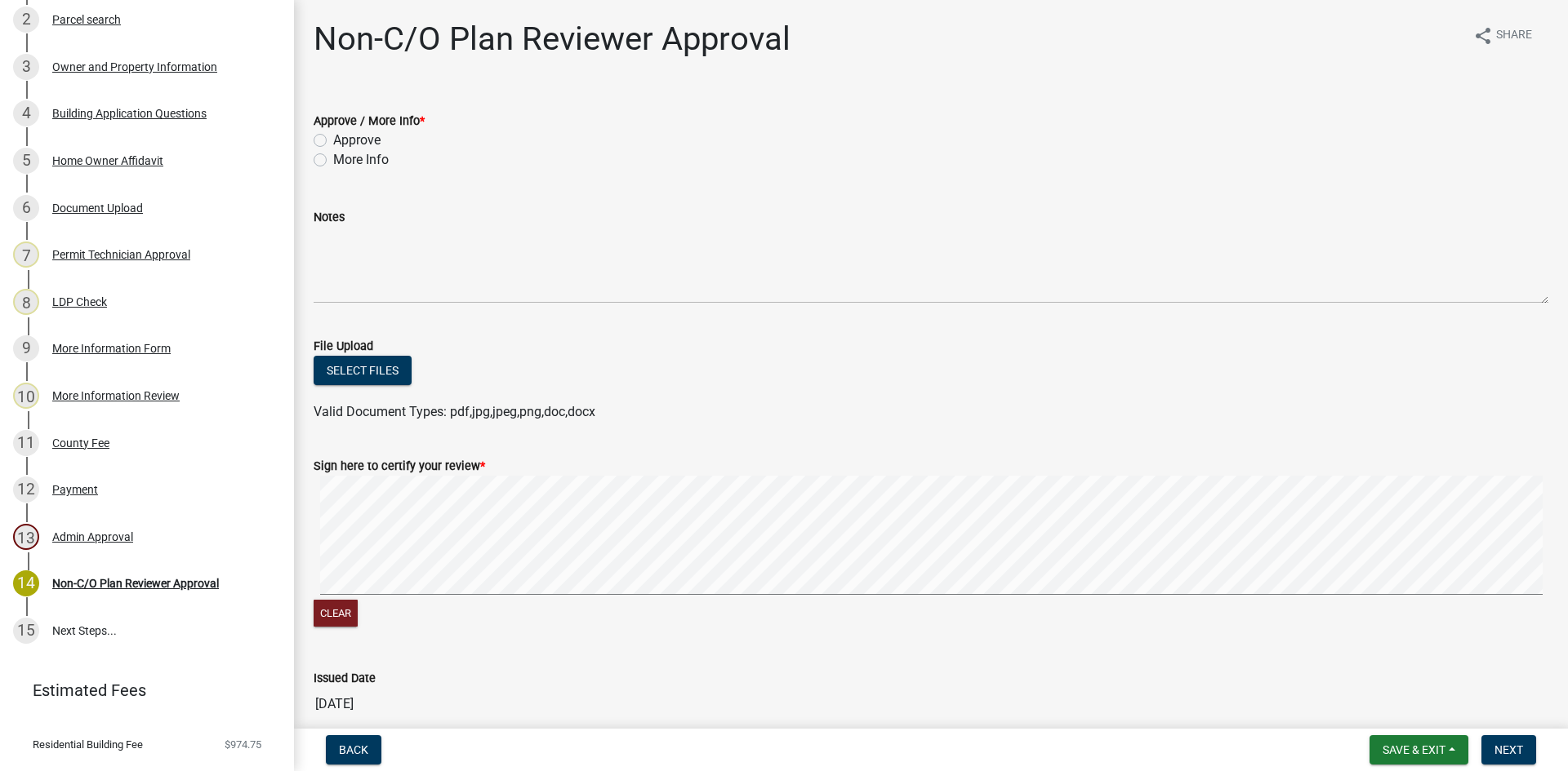
click at [333, 138] on label "Approve" at bounding box center [357, 141] width 47 height 20
click at [333, 138] on input "Approve" at bounding box center [338, 136] width 11 height 11
radio input "true"
click at [374, 371] on button "Select files" at bounding box center [362, 370] width 98 height 29
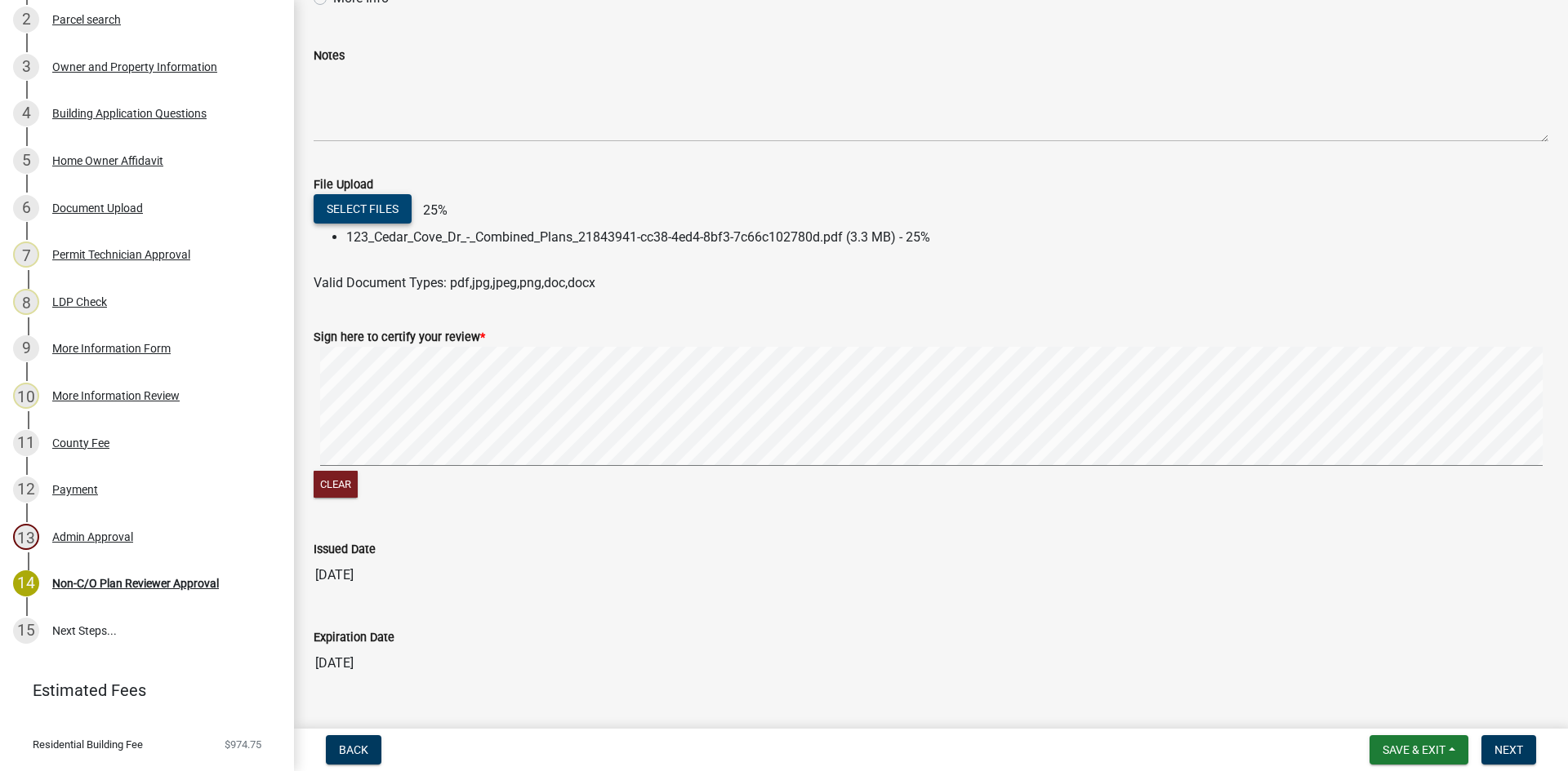
scroll to position [164, 0]
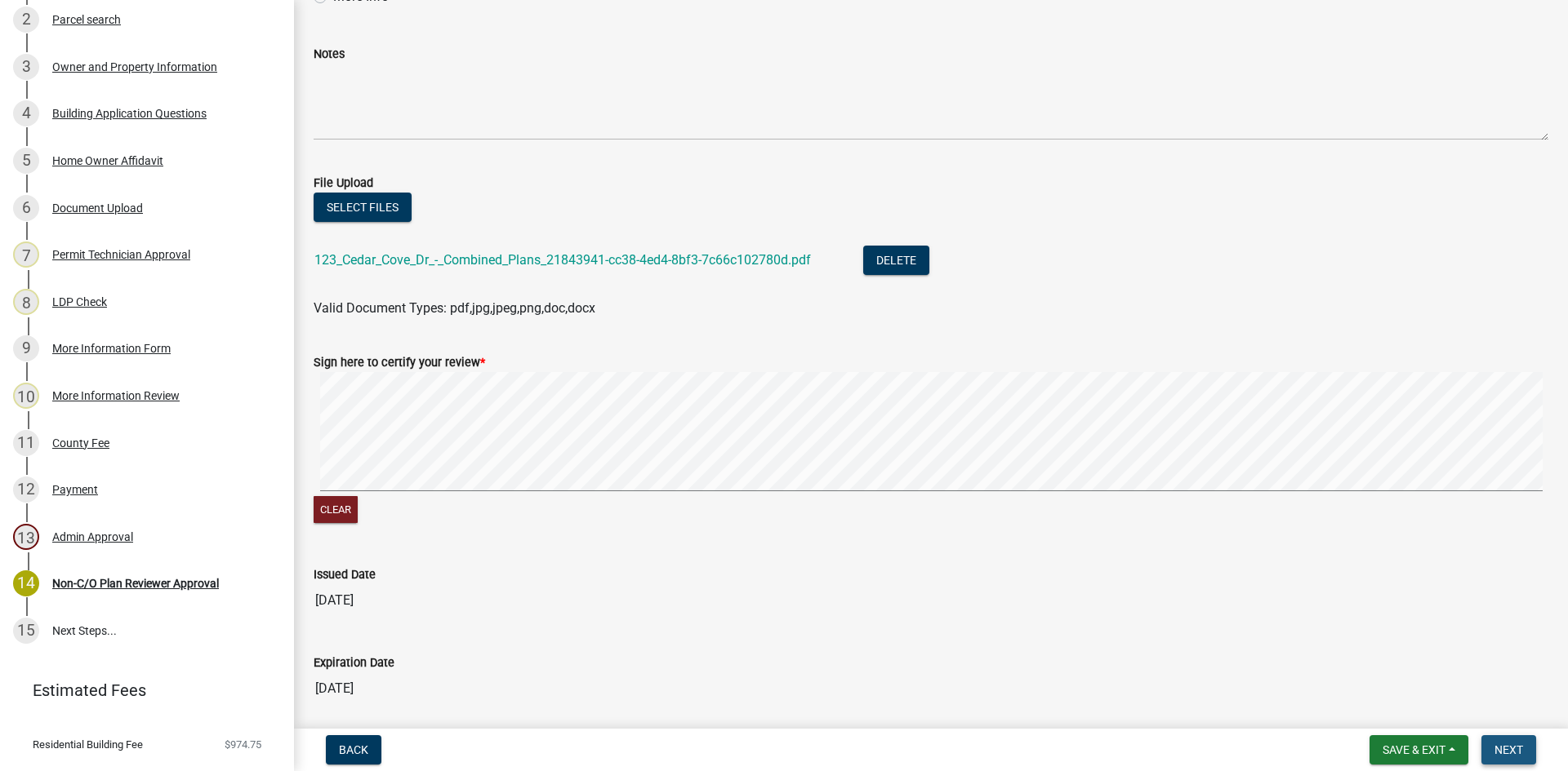
click at [1516, 743] on span "Next" at bounding box center [1508, 750] width 29 height 13
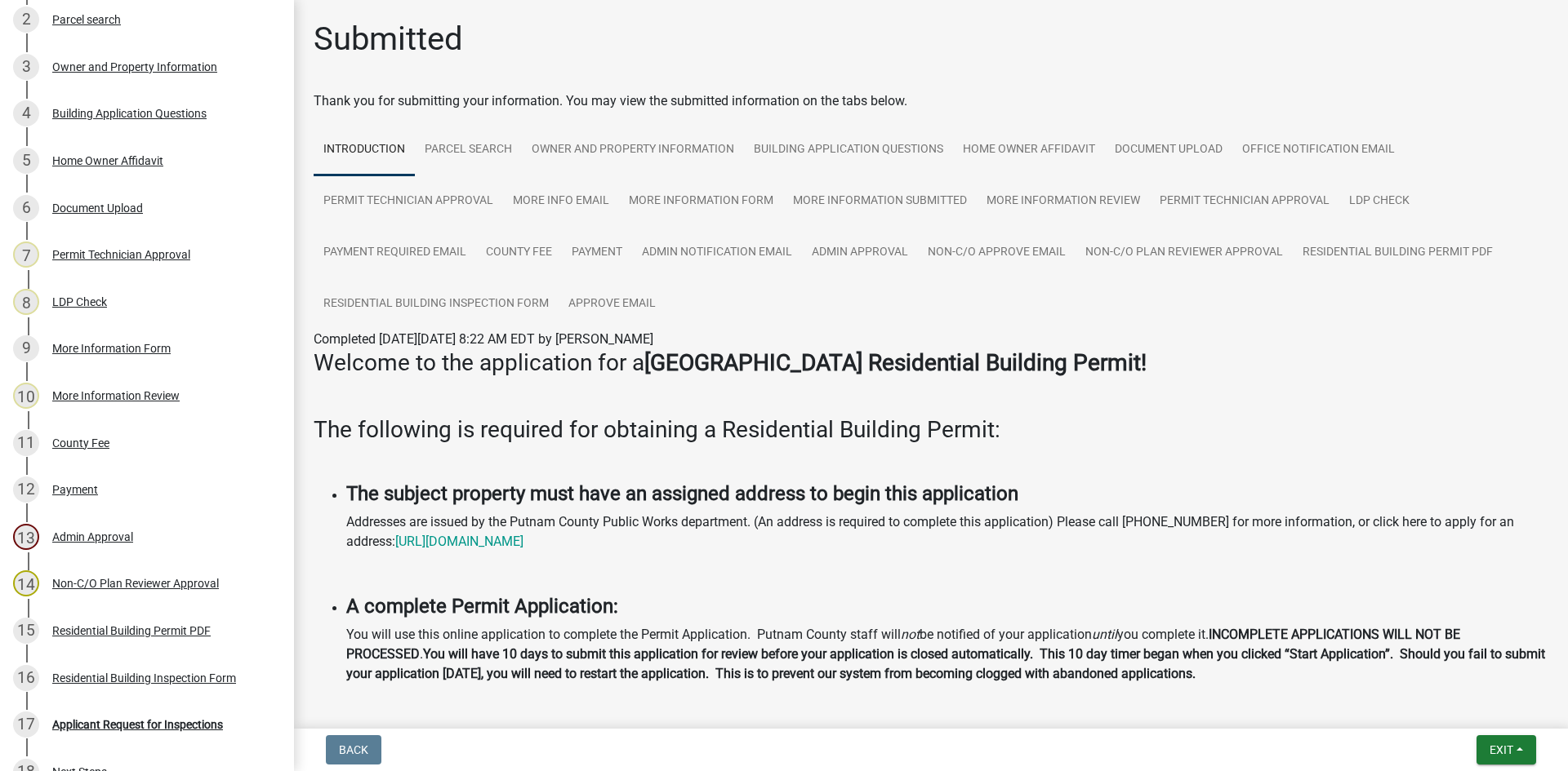
scroll to position [468, 0]
